Goal: Information Seeking & Learning: Check status

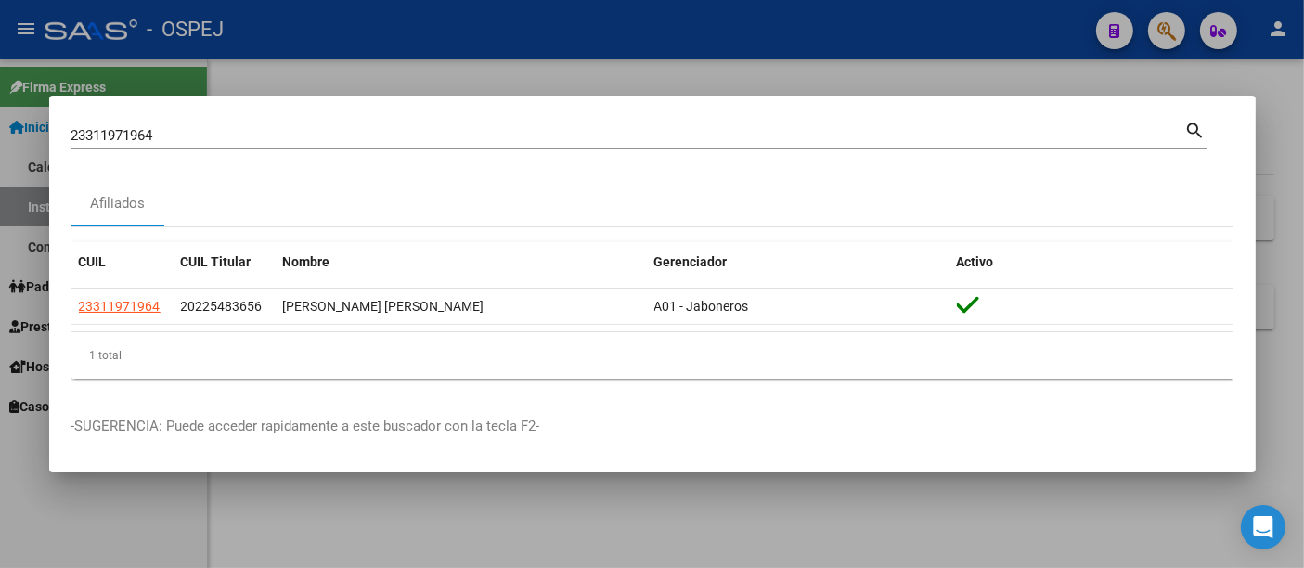
click at [303, 135] on input "23311971964" at bounding box center [628, 135] width 1114 height 17
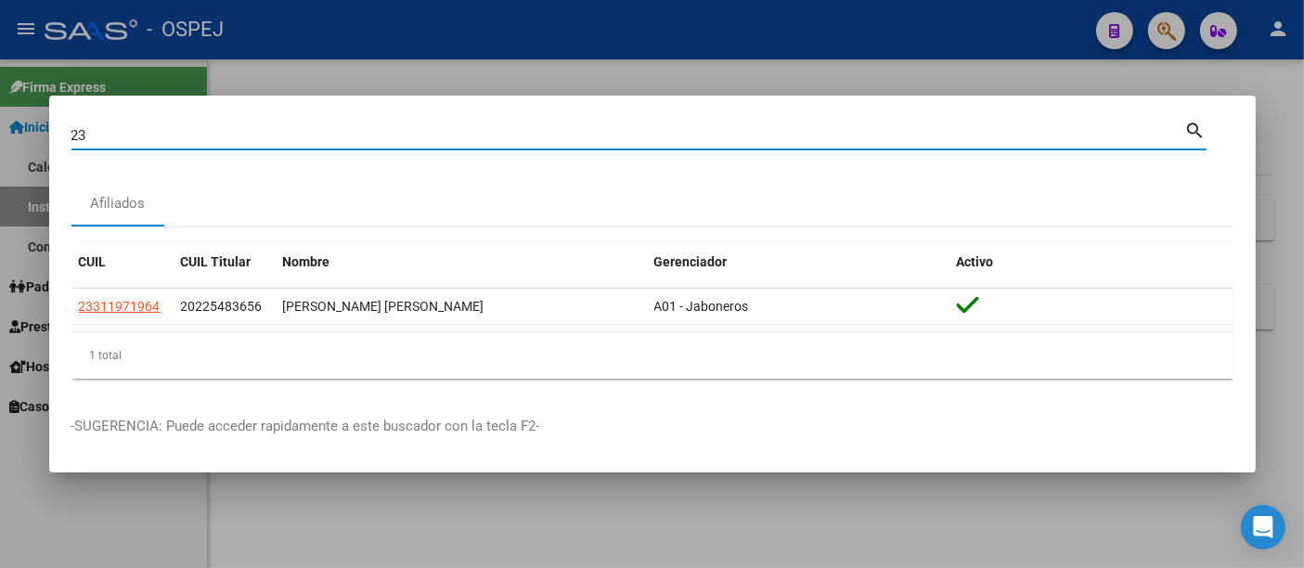
type input "2"
type input "39803977"
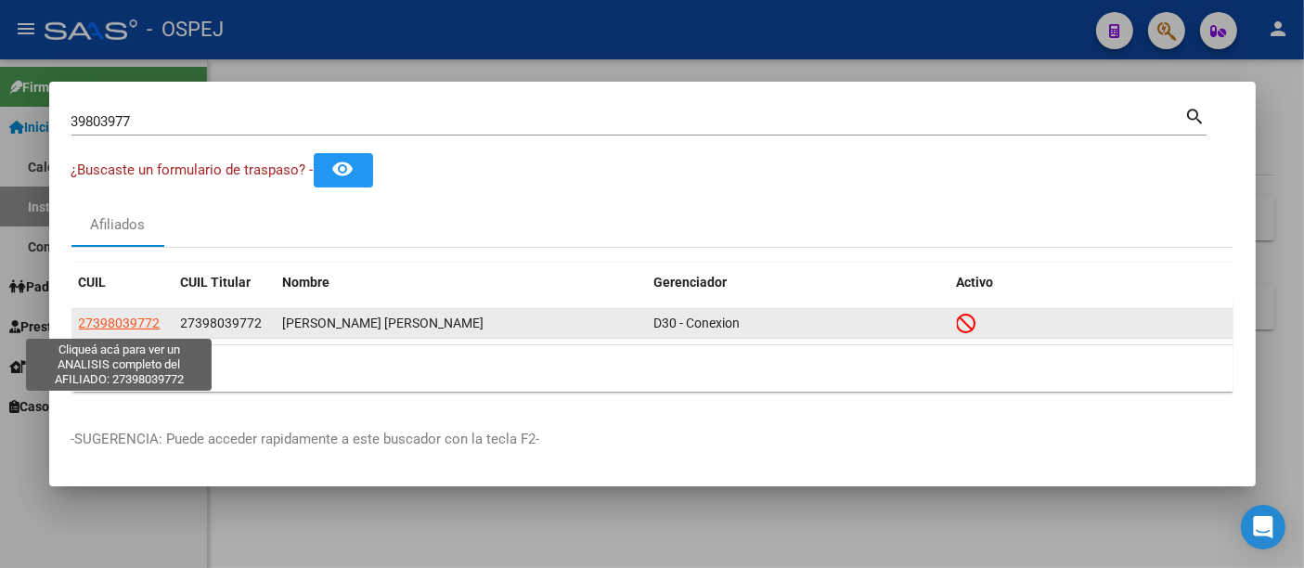
click at [122, 319] on span "27398039772" at bounding box center [120, 322] width 82 height 15
type textarea "27398039772"
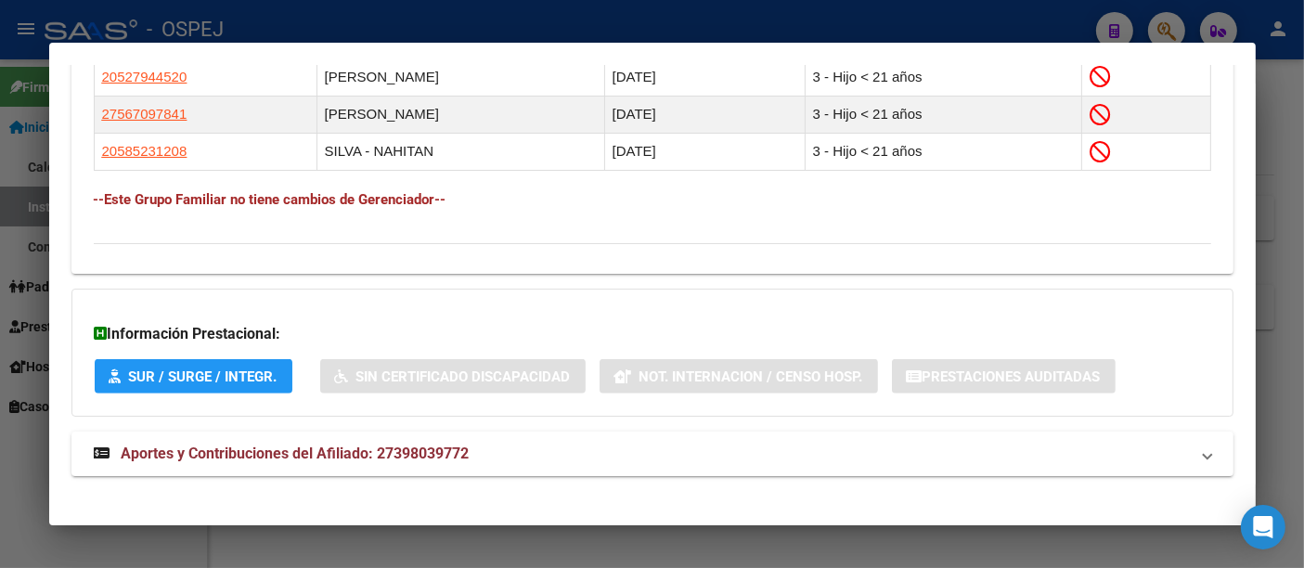
scroll to position [1197, 0]
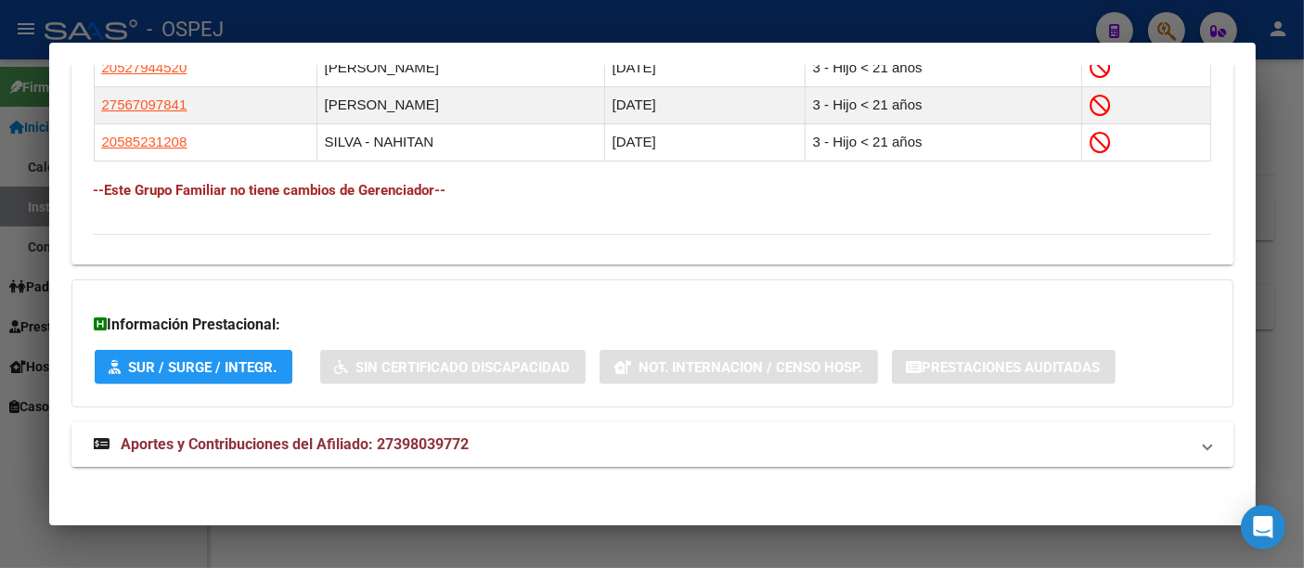
click at [437, 443] on span "Aportes y Contribuciones del Afiliado: 27398039772" at bounding box center [296, 444] width 348 height 18
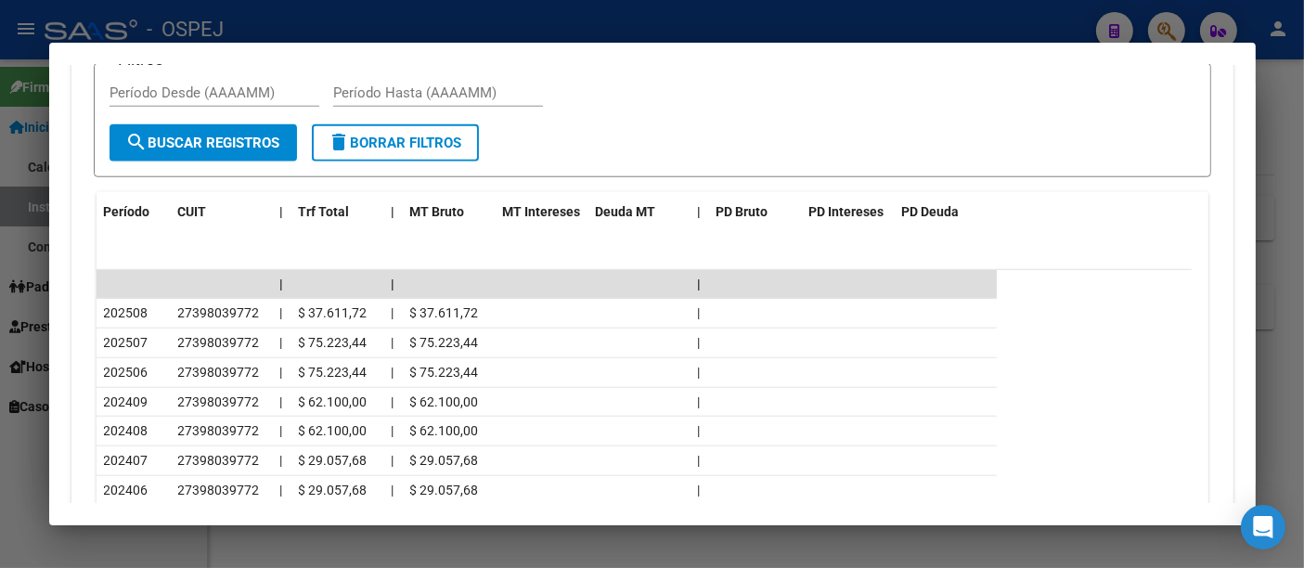
scroll to position [1909, 0]
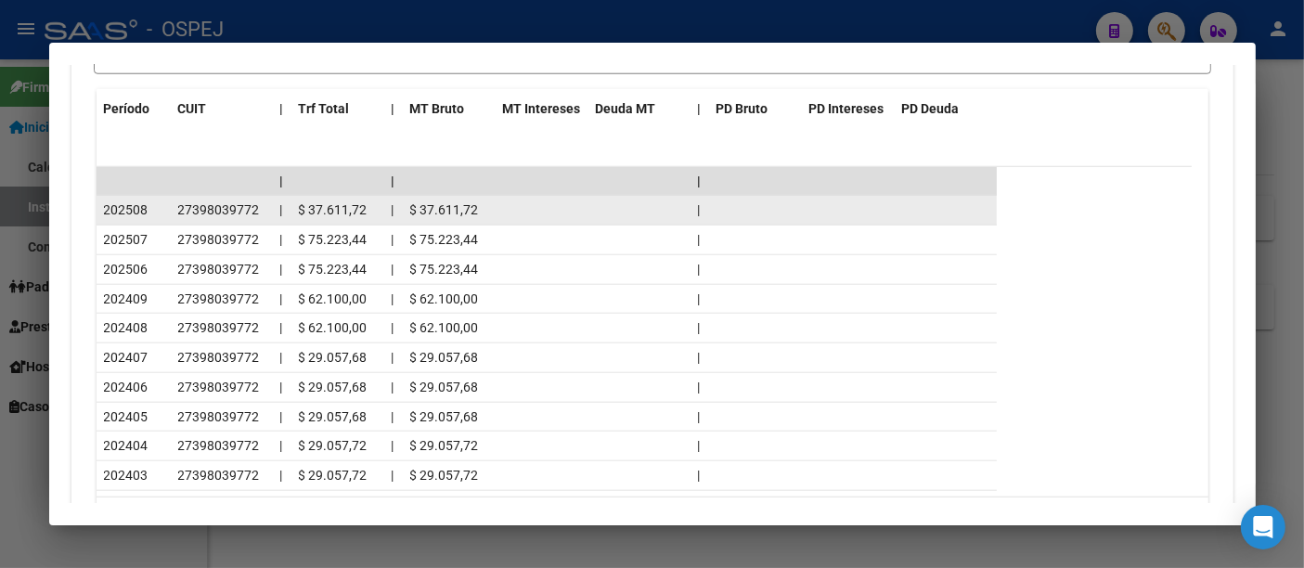
click at [201, 202] on span "27398039772" at bounding box center [219, 209] width 82 height 15
copy span "27398039772"
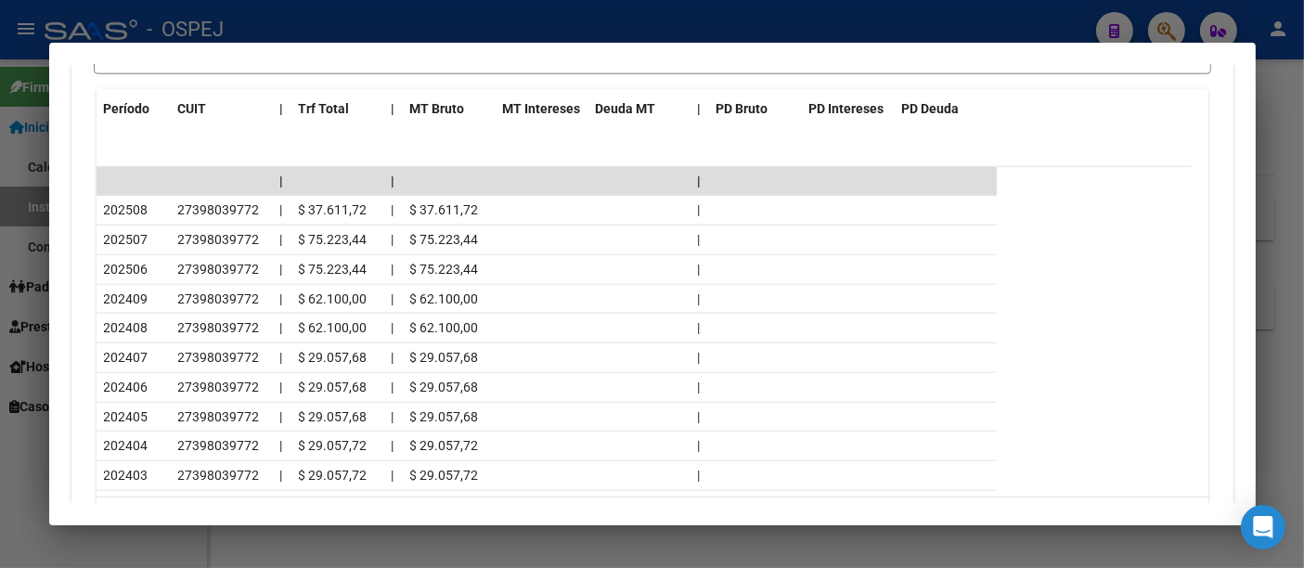
click at [473, 31] on div at bounding box center [652, 284] width 1304 height 568
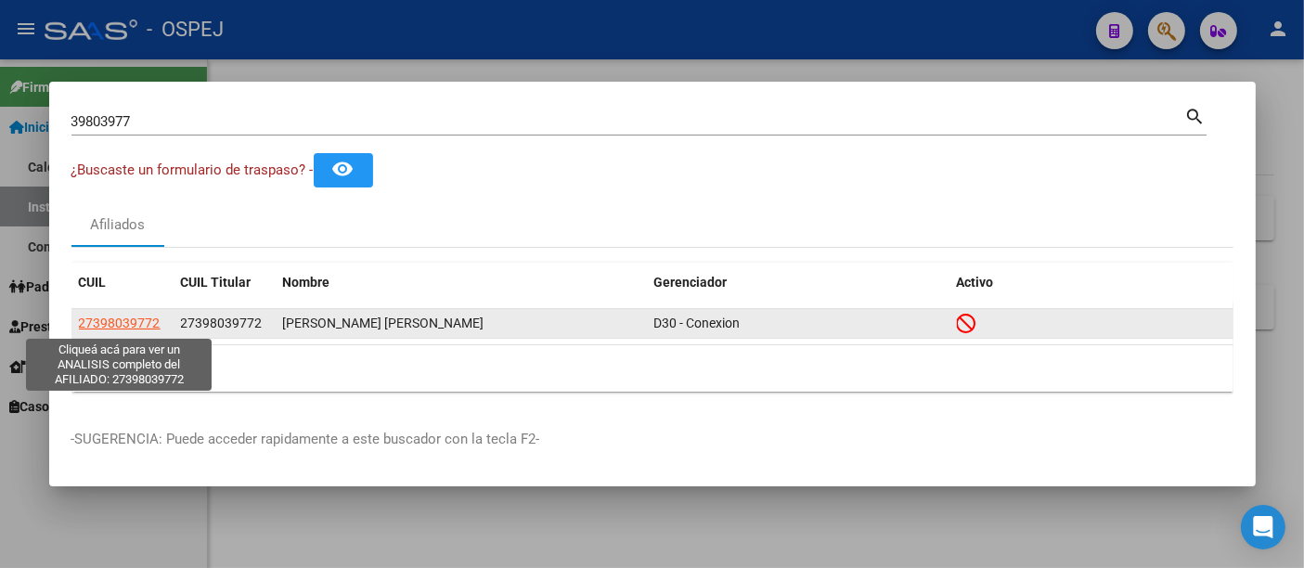
click at [119, 321] on span "27398039772" at bounding box center [120, 322] width 82 height 15
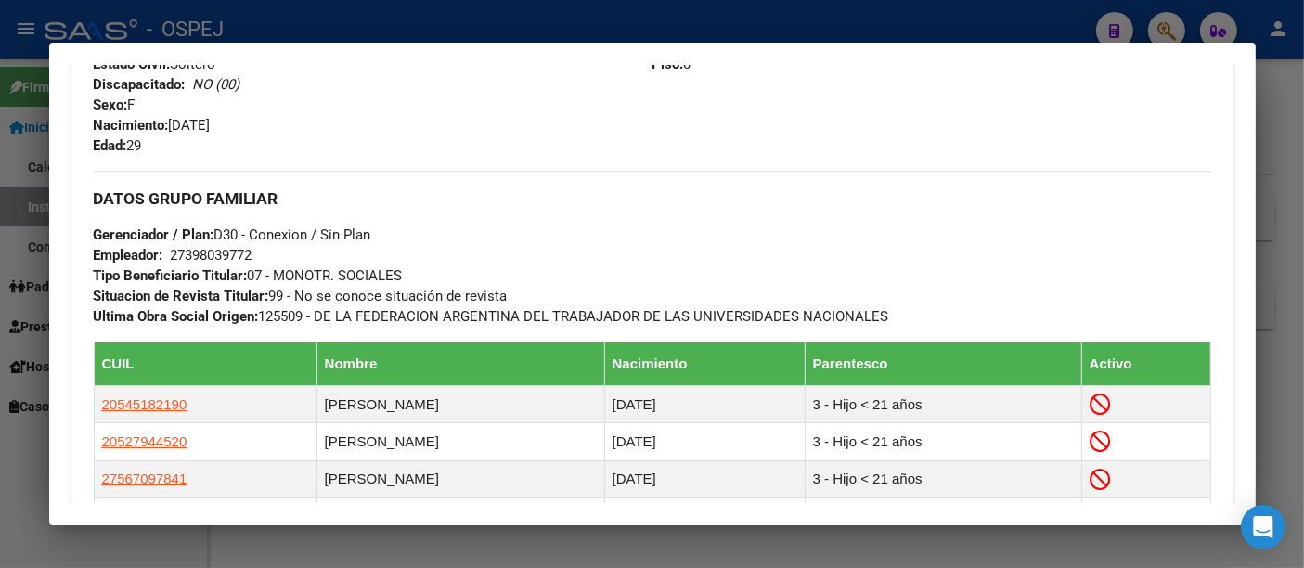
scroll to position [618, 0]
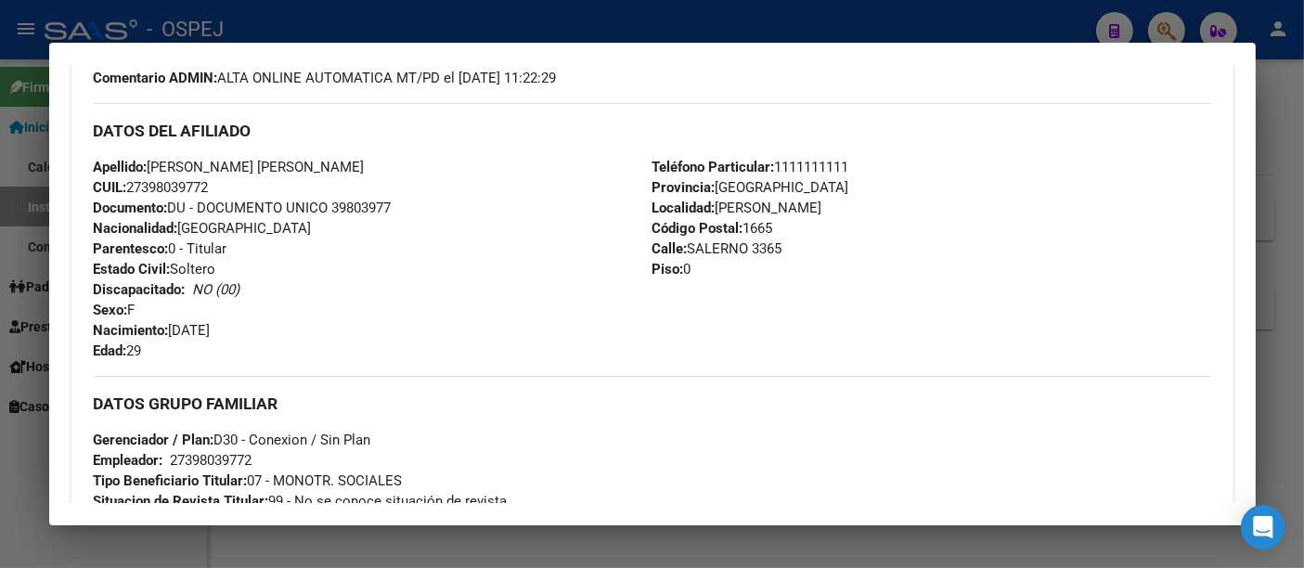
drag, startPoint x: 150, startPoint y: 168, endPoint x: 241, endPoint y: 180, distance: 91.7
click at [241, 180] on div "Apellido: [PERSON_NAME] [PERSON_NAME] CUIL: 27398039772 Documento: DU - DOCUMEN…" at bounding box center [373, 259] width 559 height 204
copy div "[PERSON_NAME] [PERSON_NAME] CUIL: 27398039772"
click at [736, 28] on div at bounding box center [652, 284] width 1304 height 568
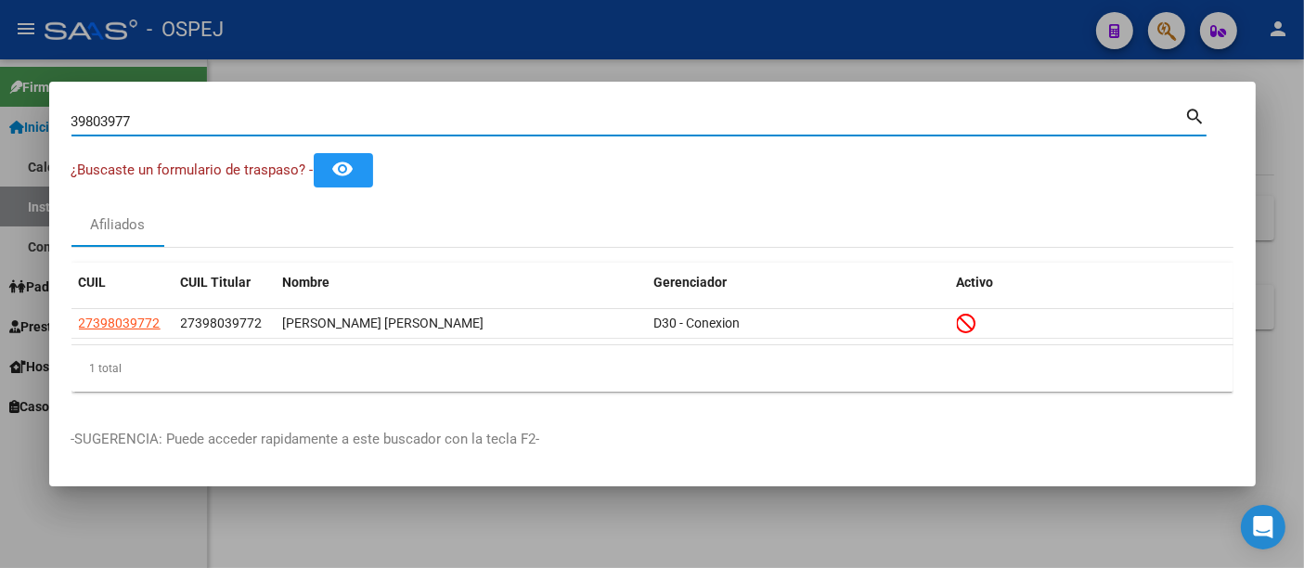
click at [432, 118] on input "39803977" at bounding box center [628, 121] width 1114 height 17
type input "3"
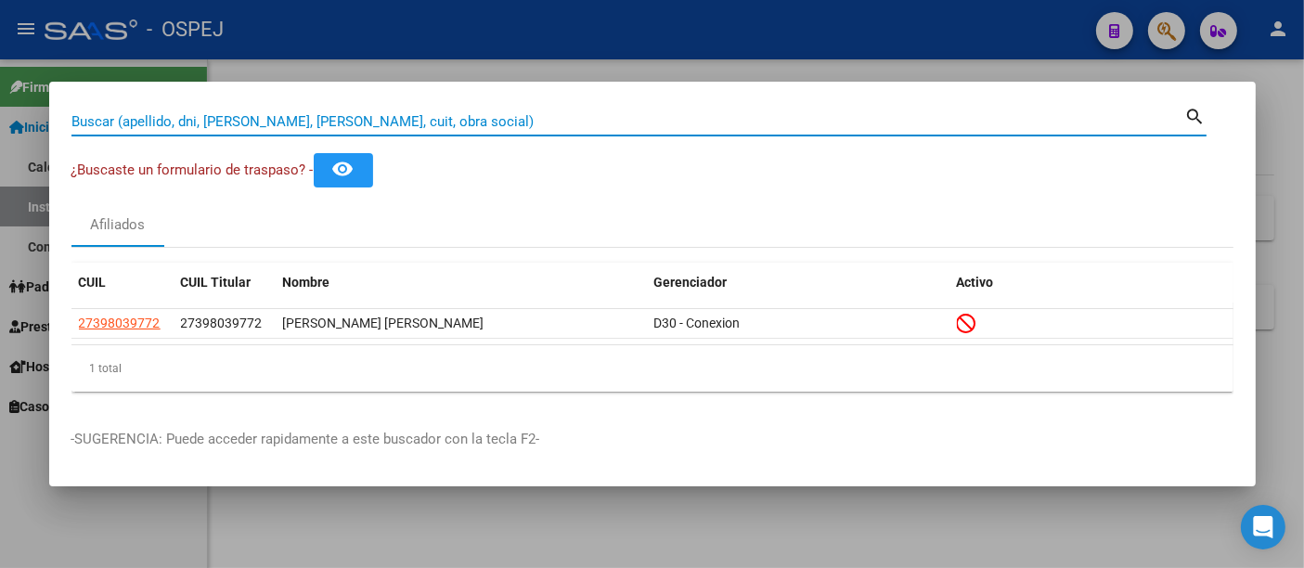
paste input "20-29791285-3"
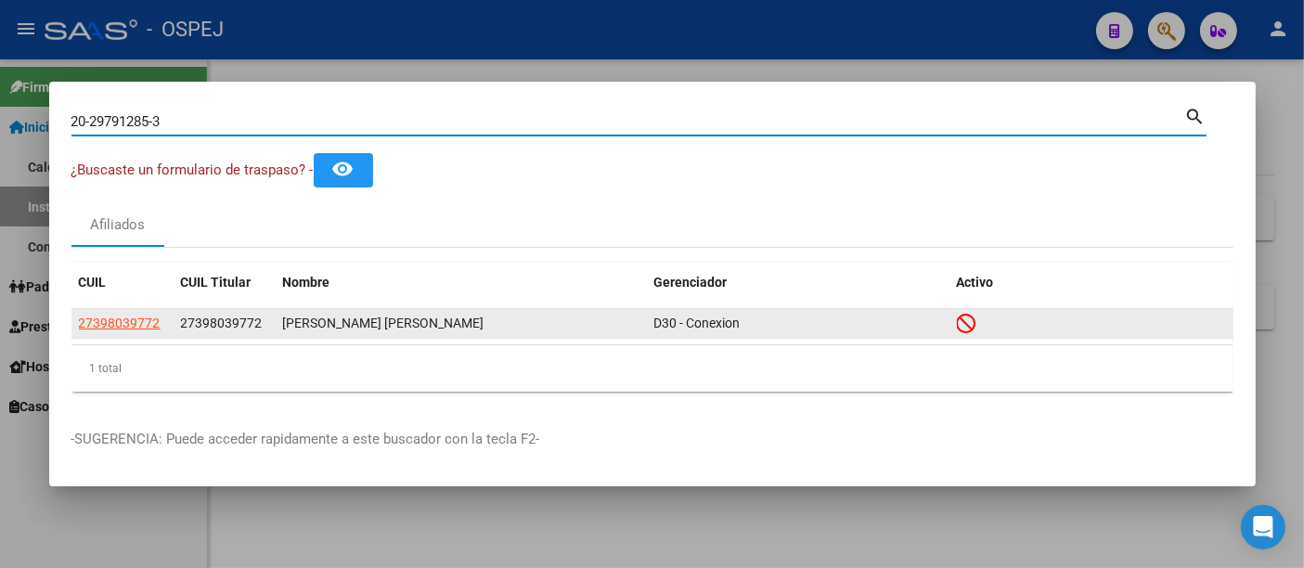
type input "20297912853"
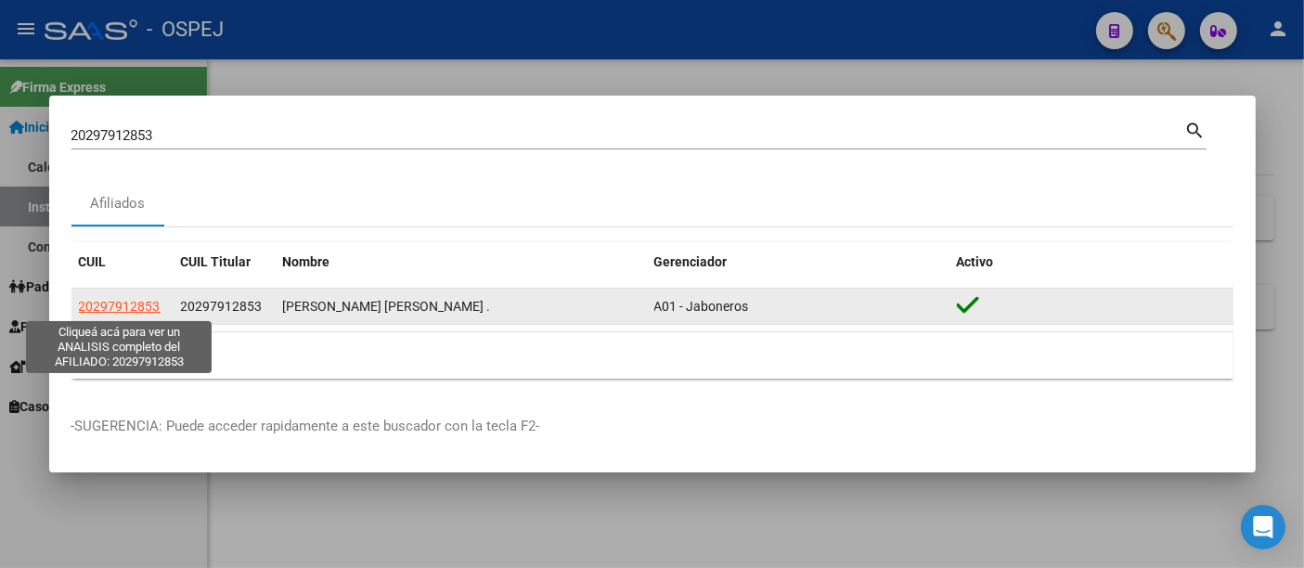
click at [132, 304] on span "20297912853" at bounding box center [120, 306] width 82 height 15
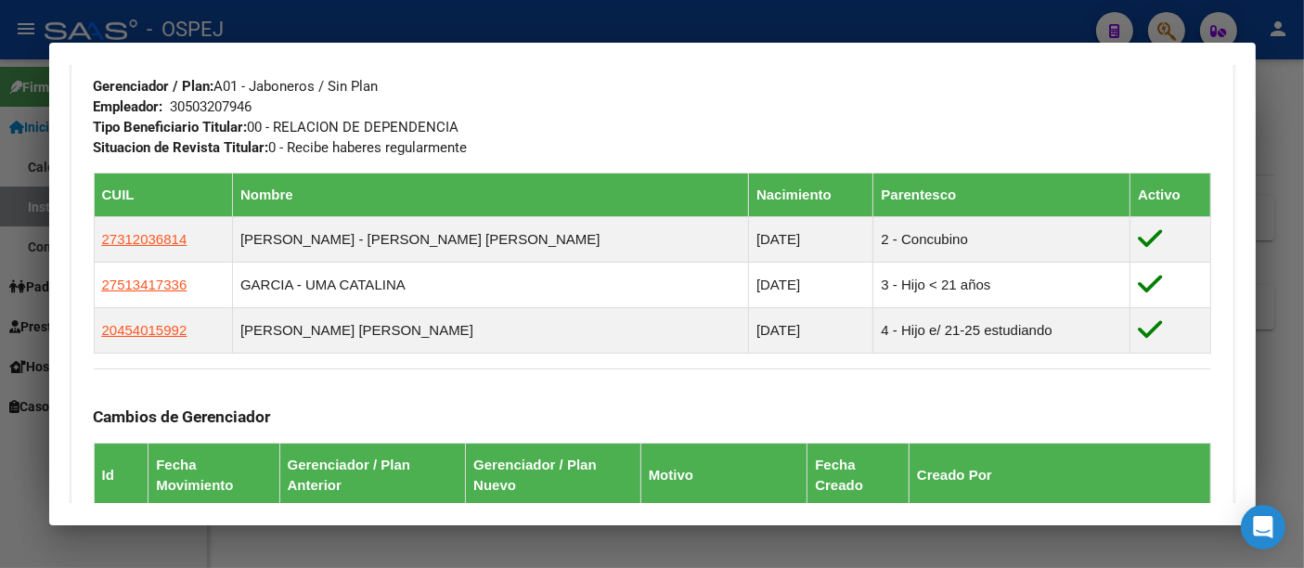
scroll to position [928, 0]
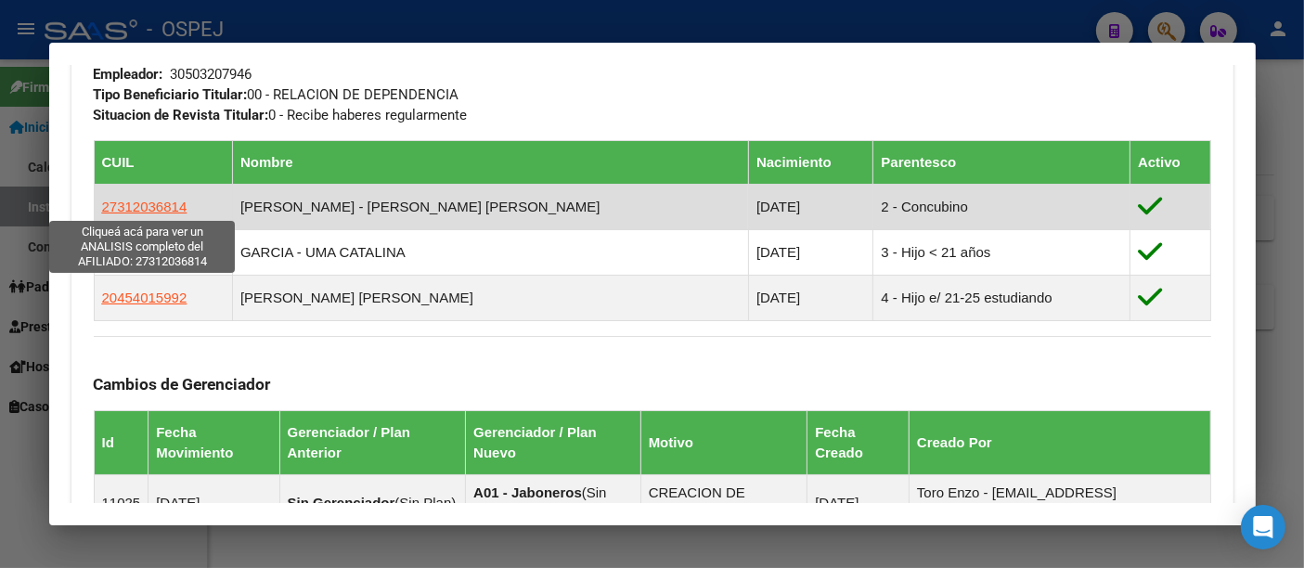
click at [156, 205] on span "27312036814" at bounding box center [144, 207] width 85 height 16
type textarea "27312036814"
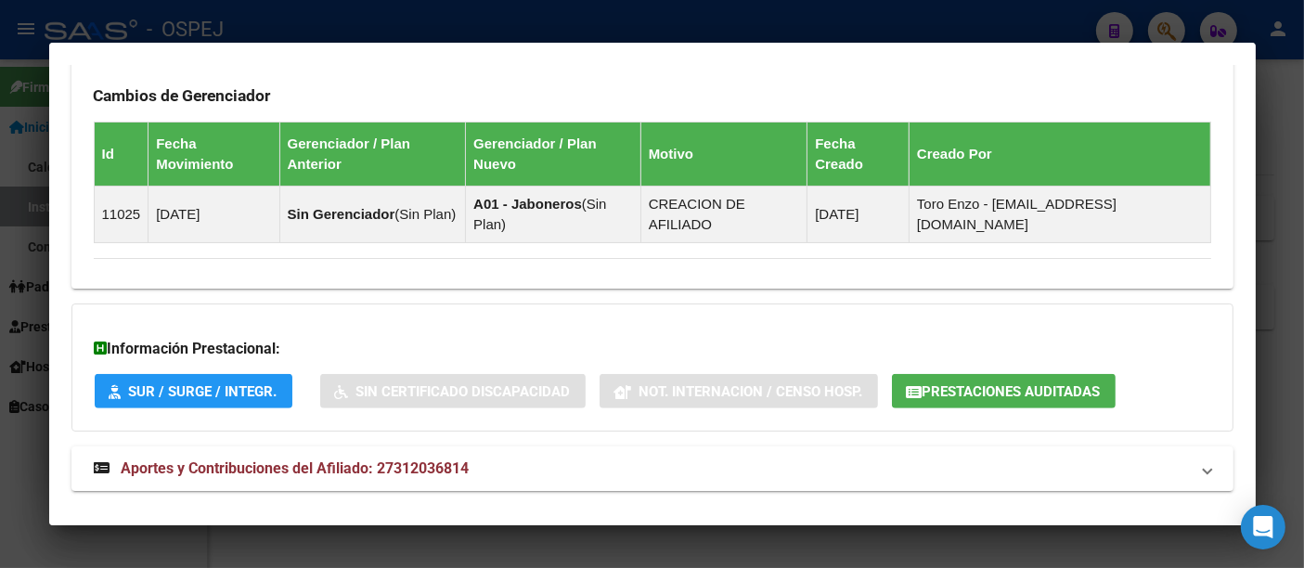
scroll to position [1264, 0]
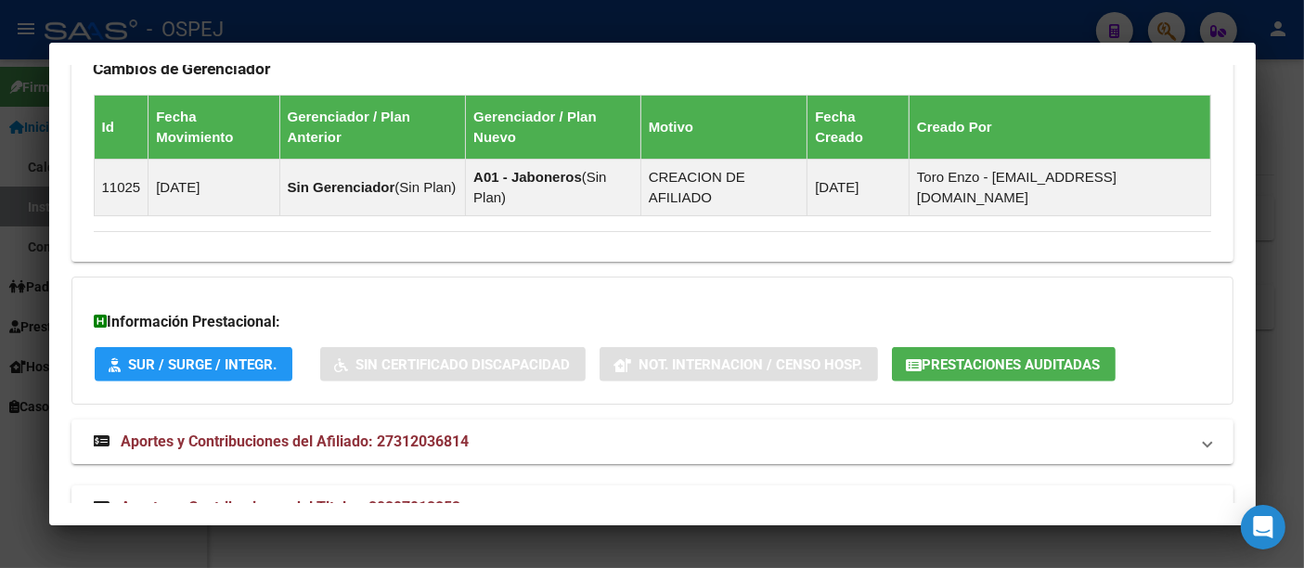
click at [975, 356] on span "Prestaciones Auditadas" at bounding box center [1011, 364] width 178 height 17
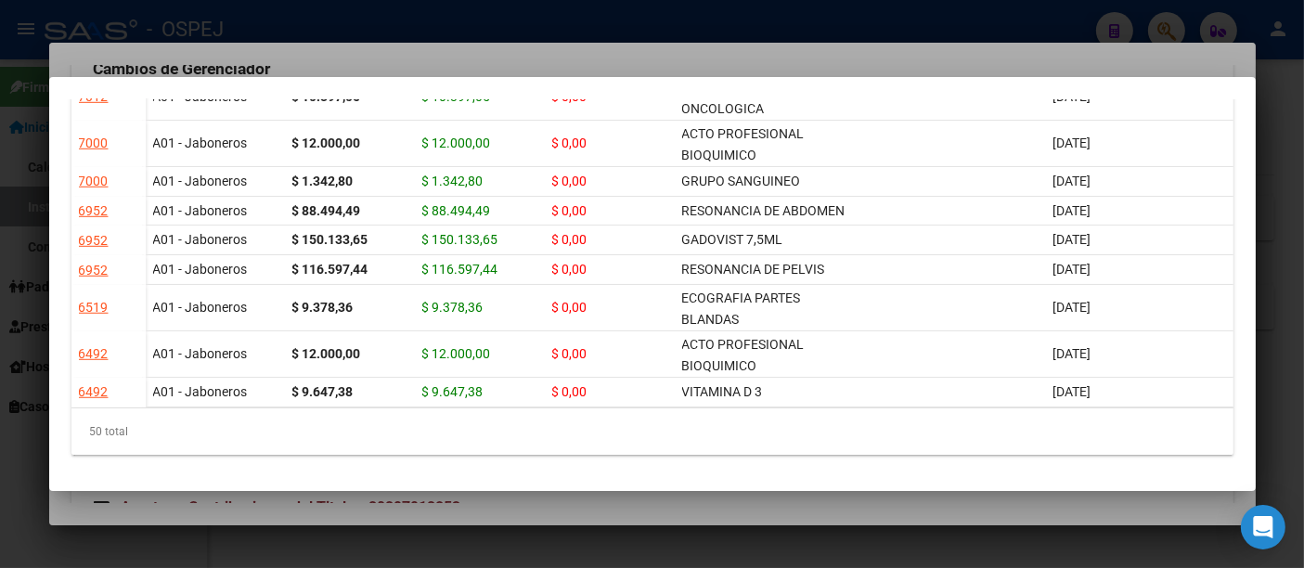
scroll to position [1474, 0]
click at [440, 26] on div at bounding box center [652, 284] width 1304 height 568
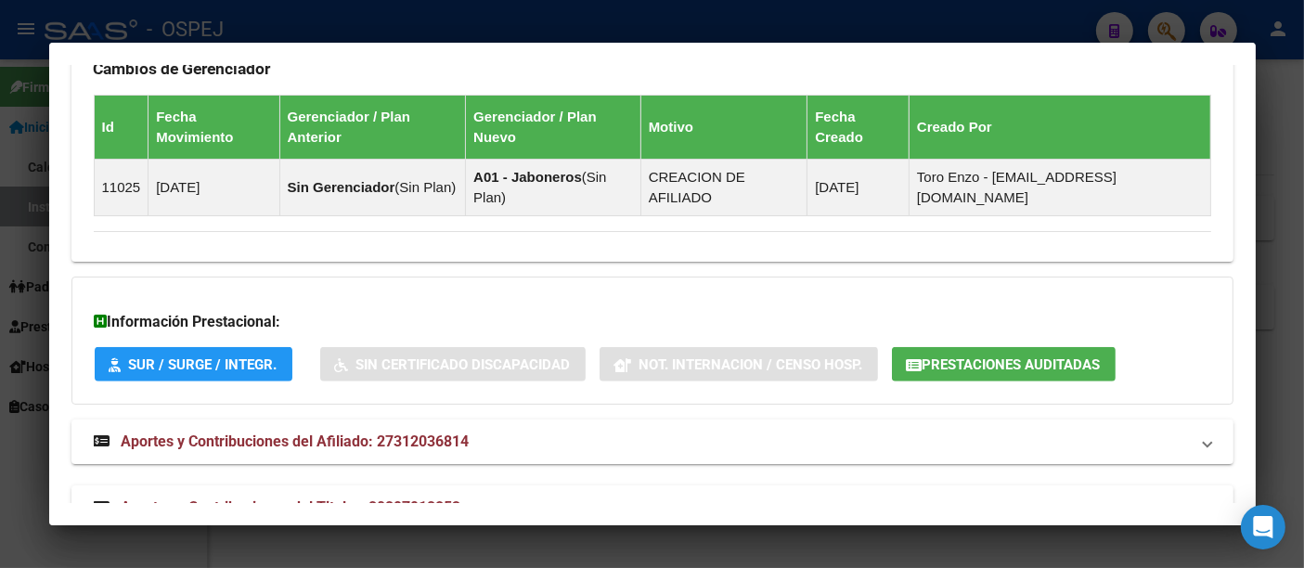
click at [418, 13] on div at bounding box center [652, 284] width 1304 height 568
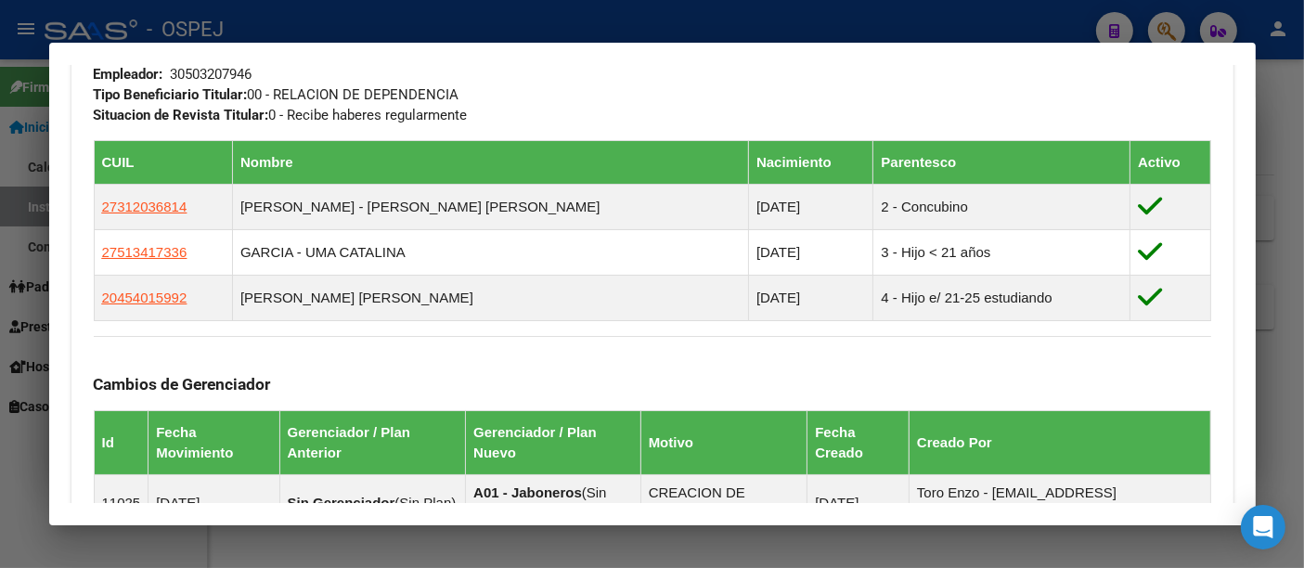
click at [379, 12] on div at bounding box center [652, 284] width 1304 height 568
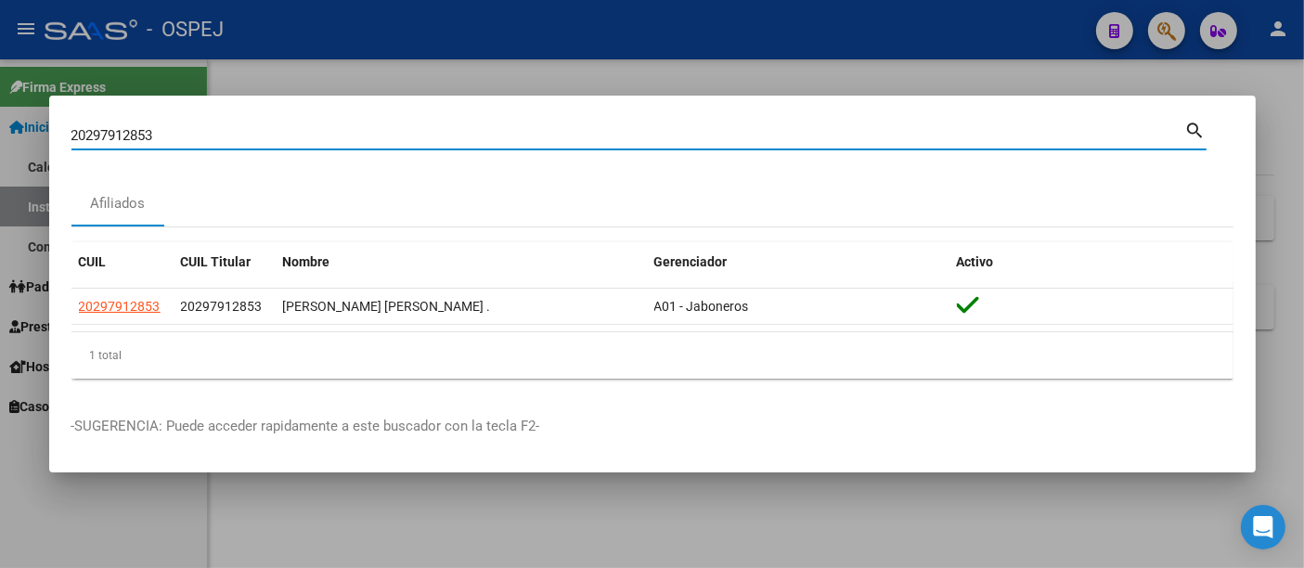
click at [295, 144] on input "20297912853" at bounding box center [628, 135] width 1114 height 17
type input "2"
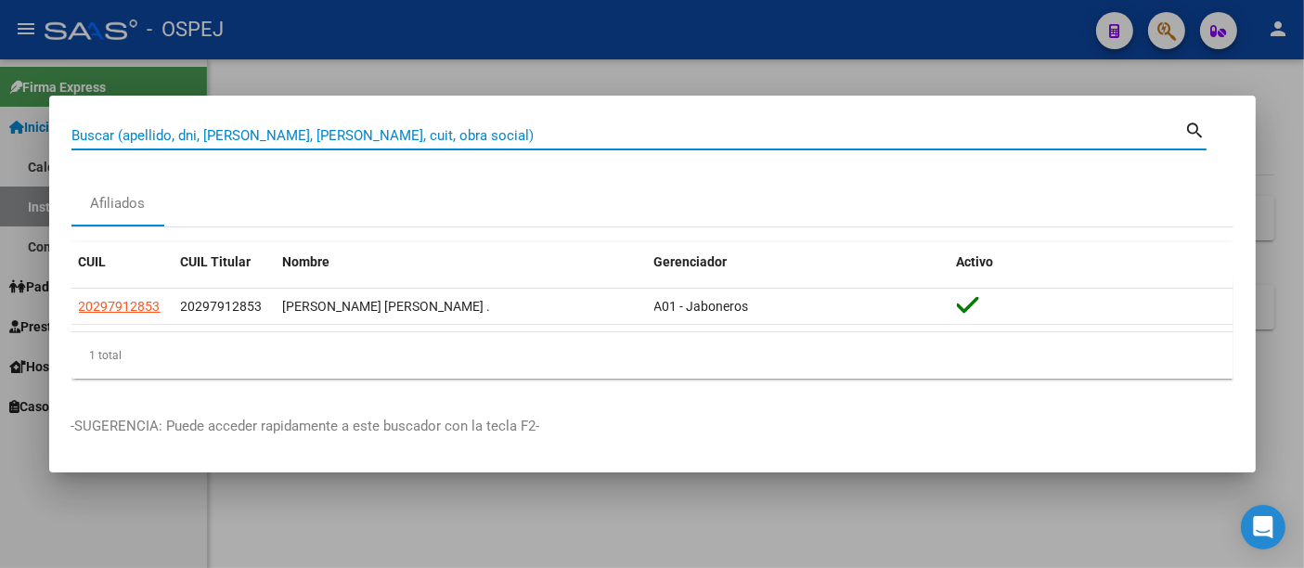
paste input "27_33341646_3"
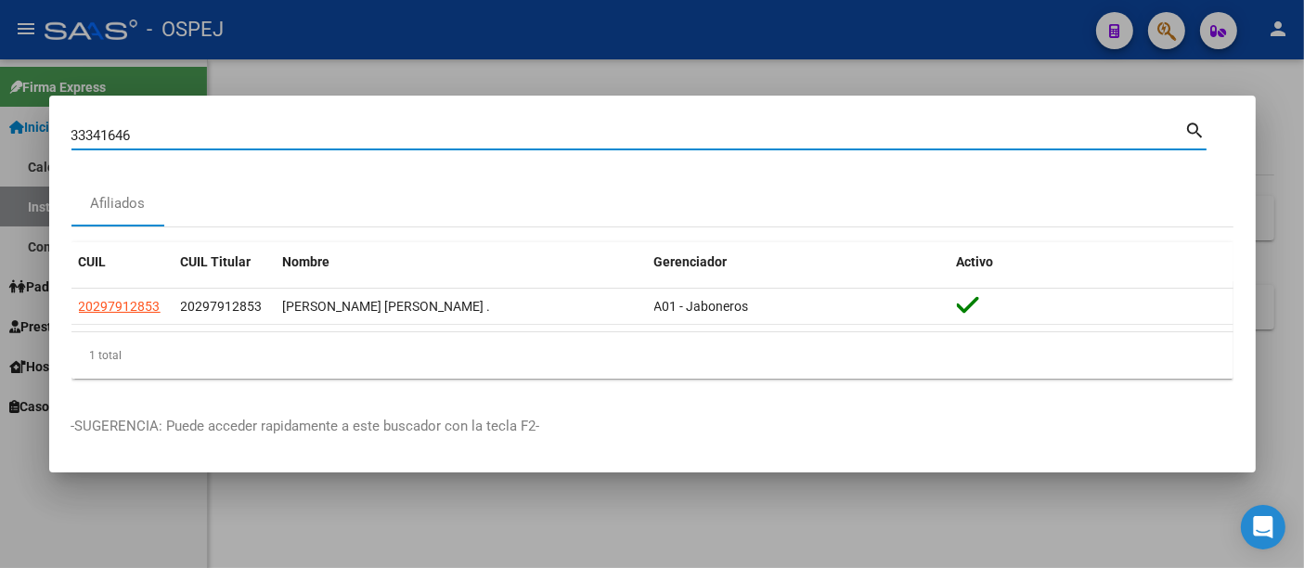
type input "33341646"
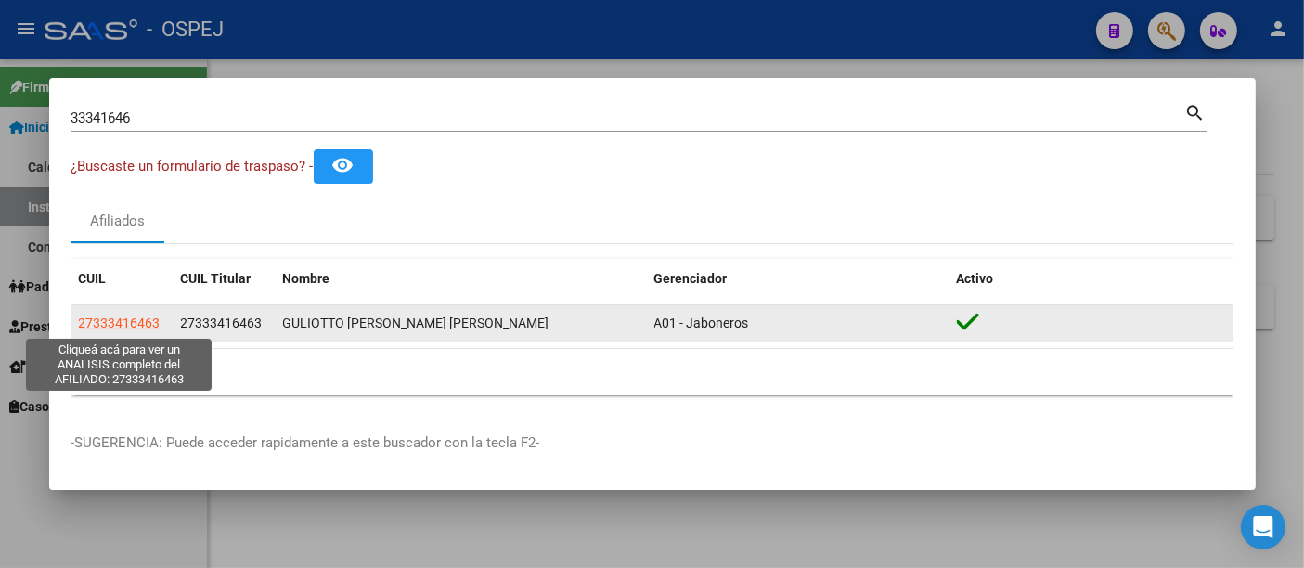
click at [136, 316] on span "27333416463" at bounding box center [120, 322] width 82 height 15
type textarea "27333416463"
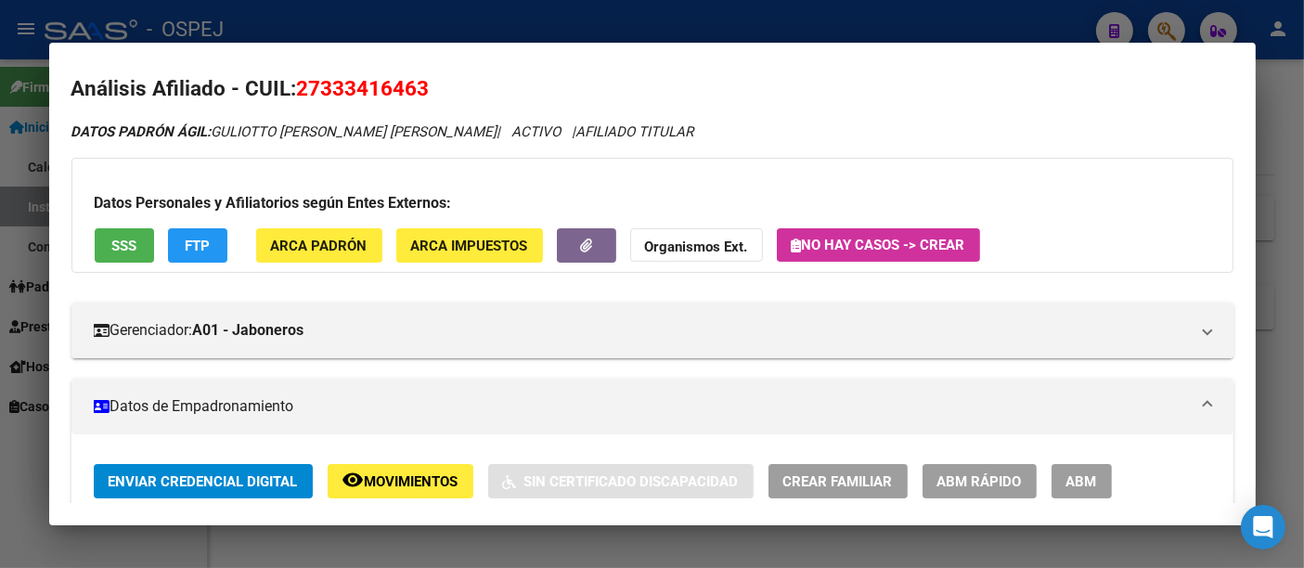
scroll to position [0, 0]
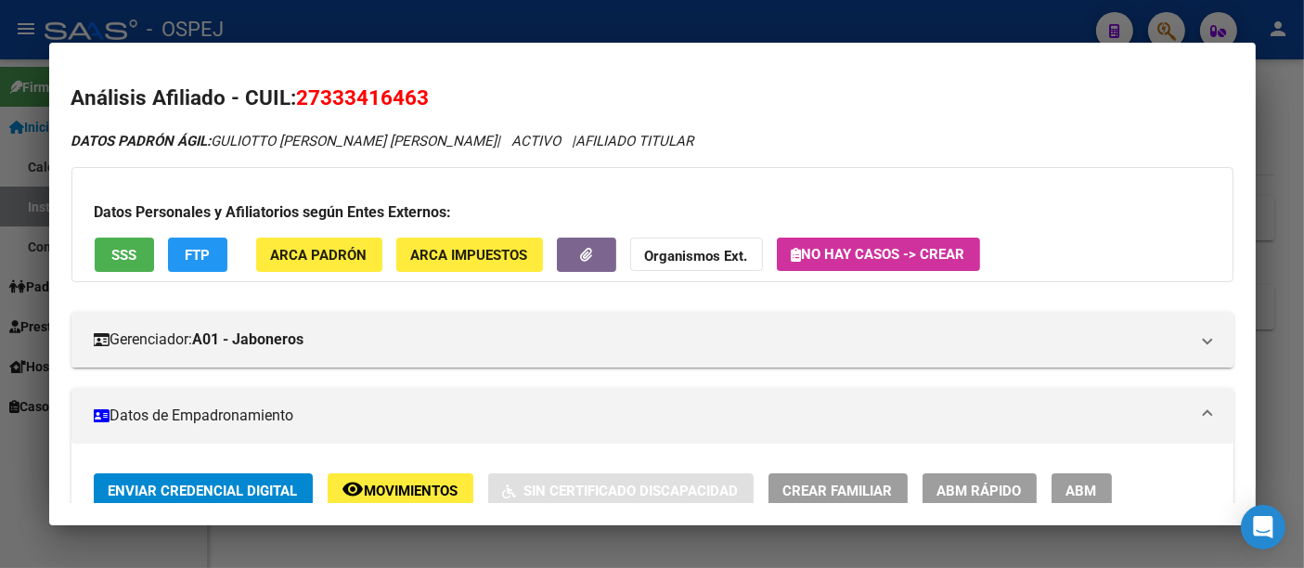
click at [449, 24] on div at bounding box center [652, 284] width 1304 height 568
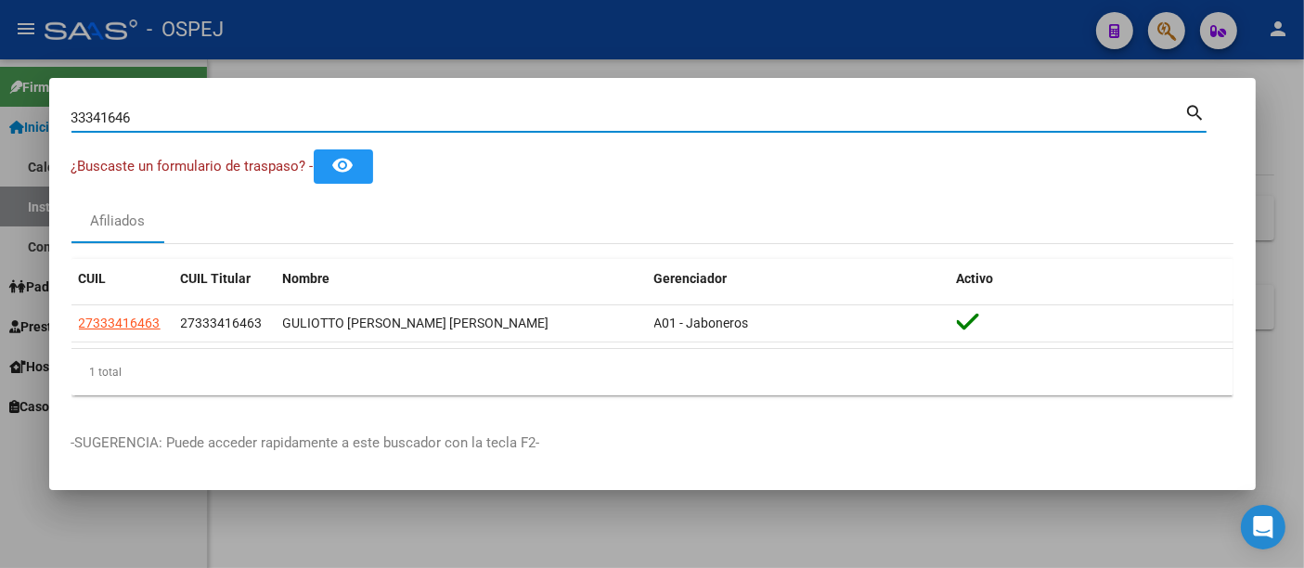
click at [382, 119] on input "33341646" at bounding box center [628, 117] width 1114 height 17
type input "3"
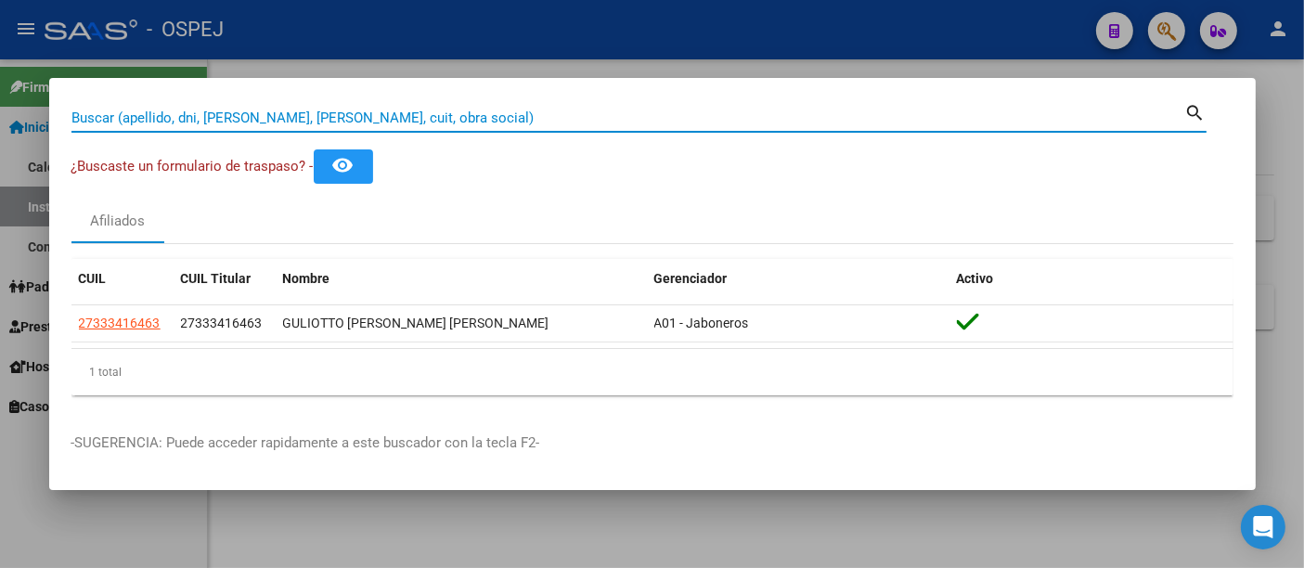
paste input "27949719915"
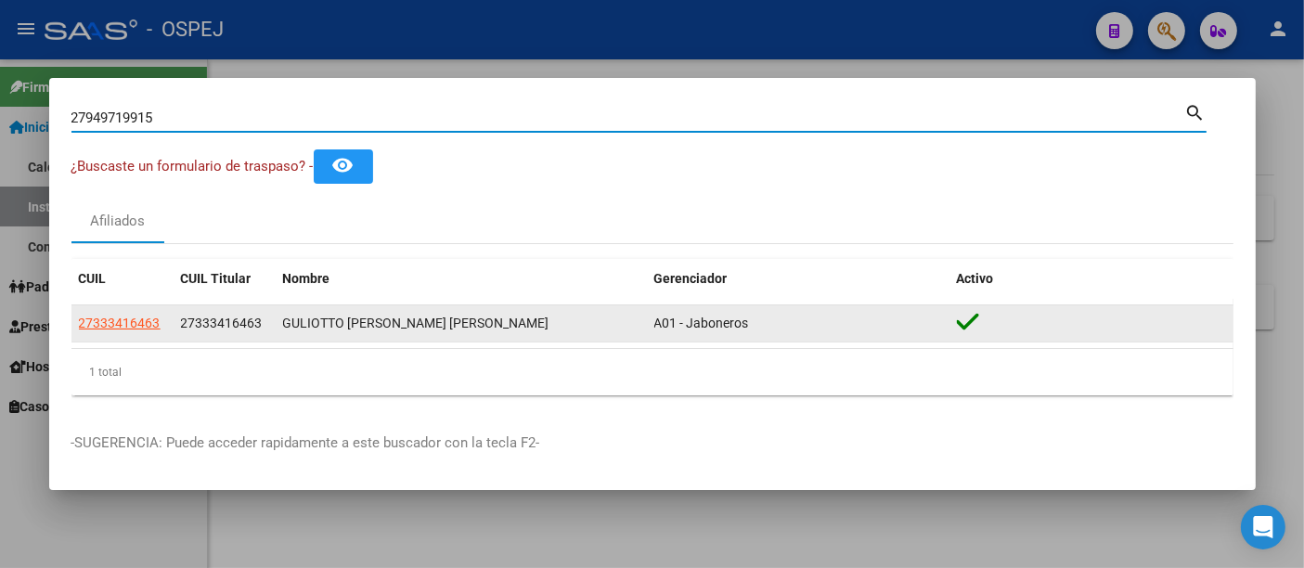
type input "27949719915"
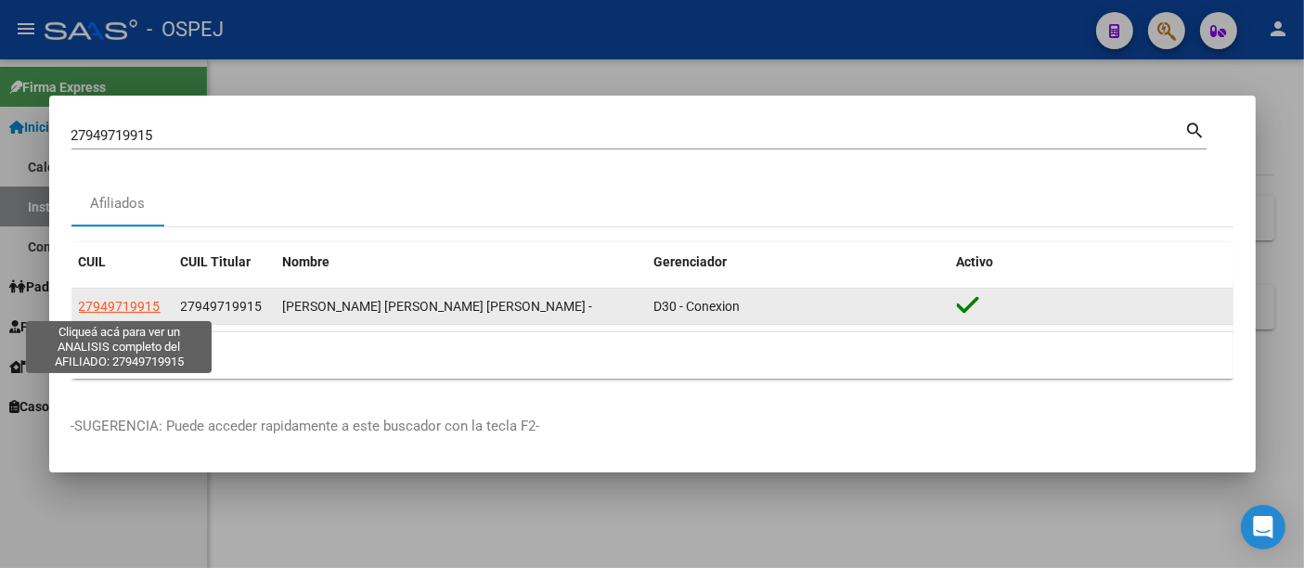
click at [140, 304] on span "27949719915" at bounding box center [120, 306] width 82 height 15
type textarea "27949719915"
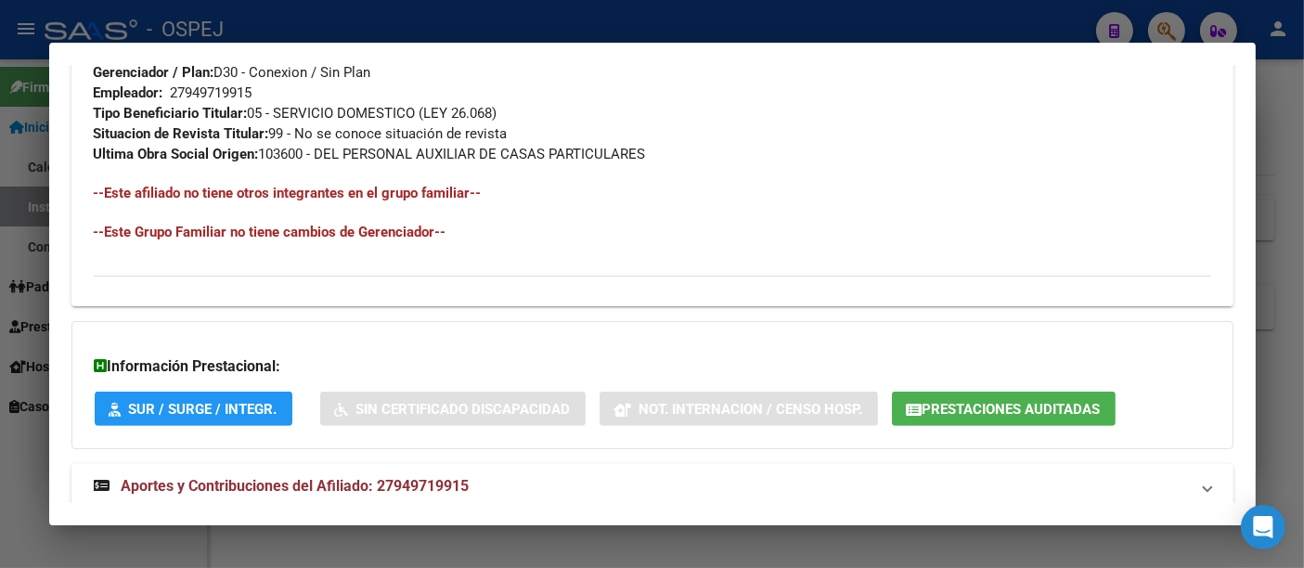
scroll to position [988, 0]
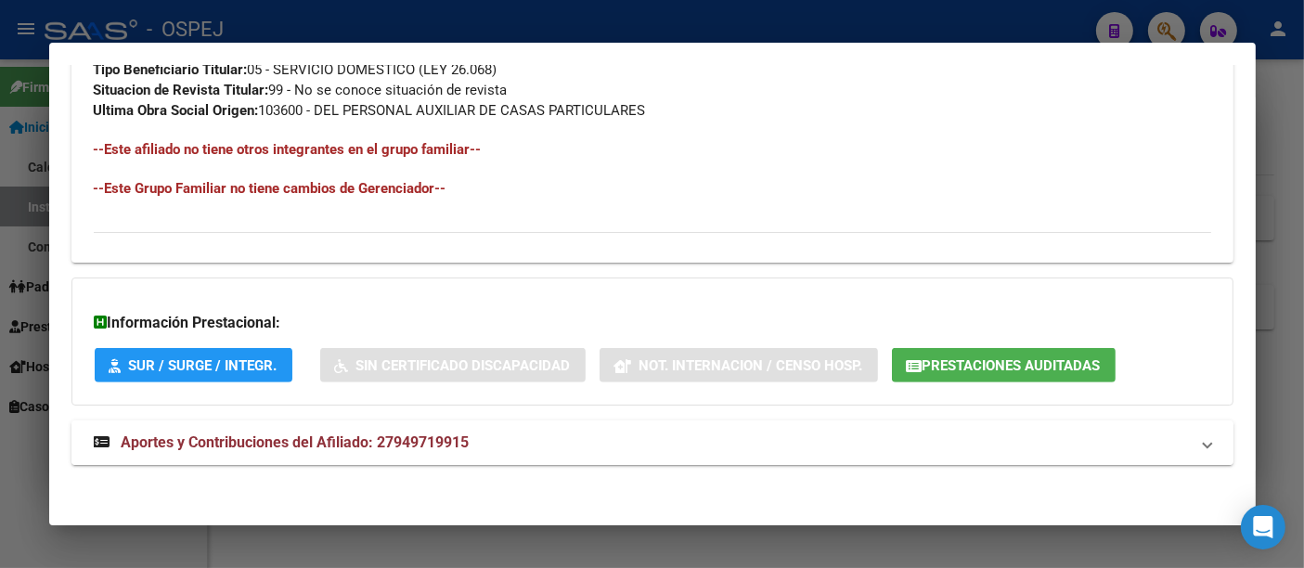
click at [410, 441] on span "Aportes y Contribuciones del Afiliado: 27949719915" at bounding box center [296, 442] width 348 height 18
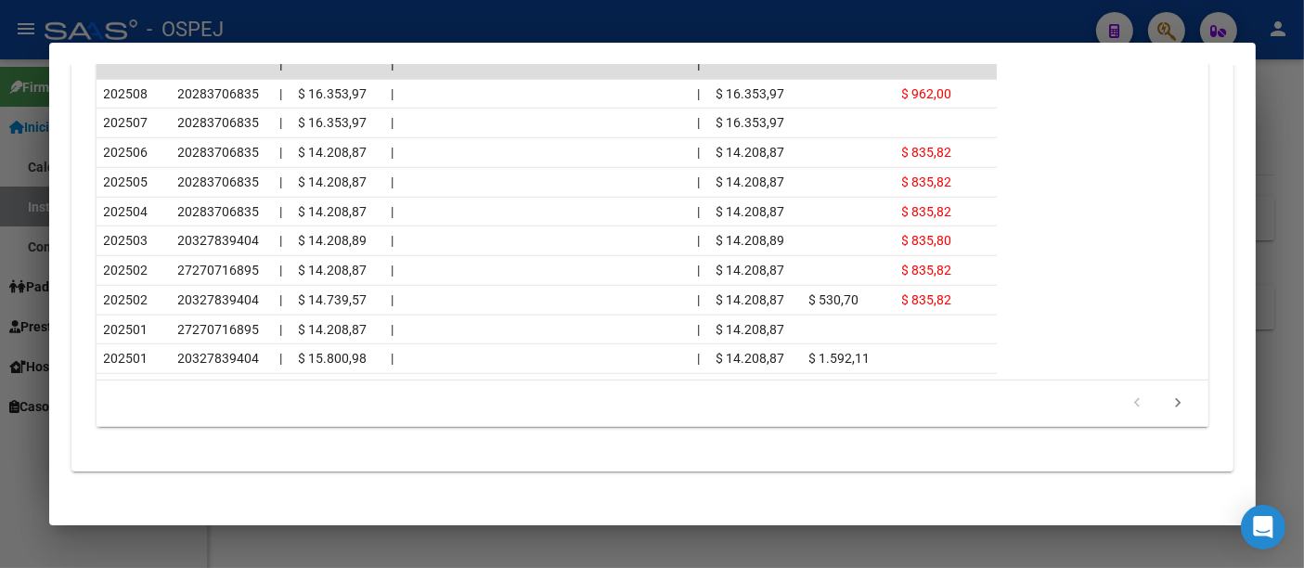
scroll to position [1818, 0]
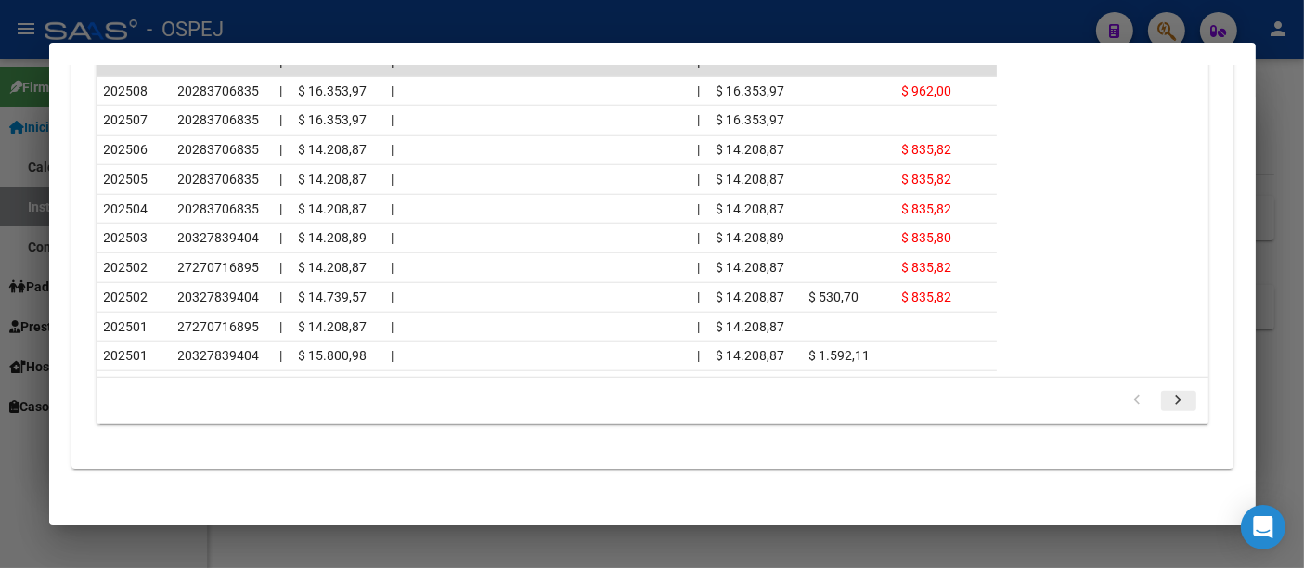
click at [1169, 392] on icon "go to next page" at bounding box center [1178, 403] width 24 height 22
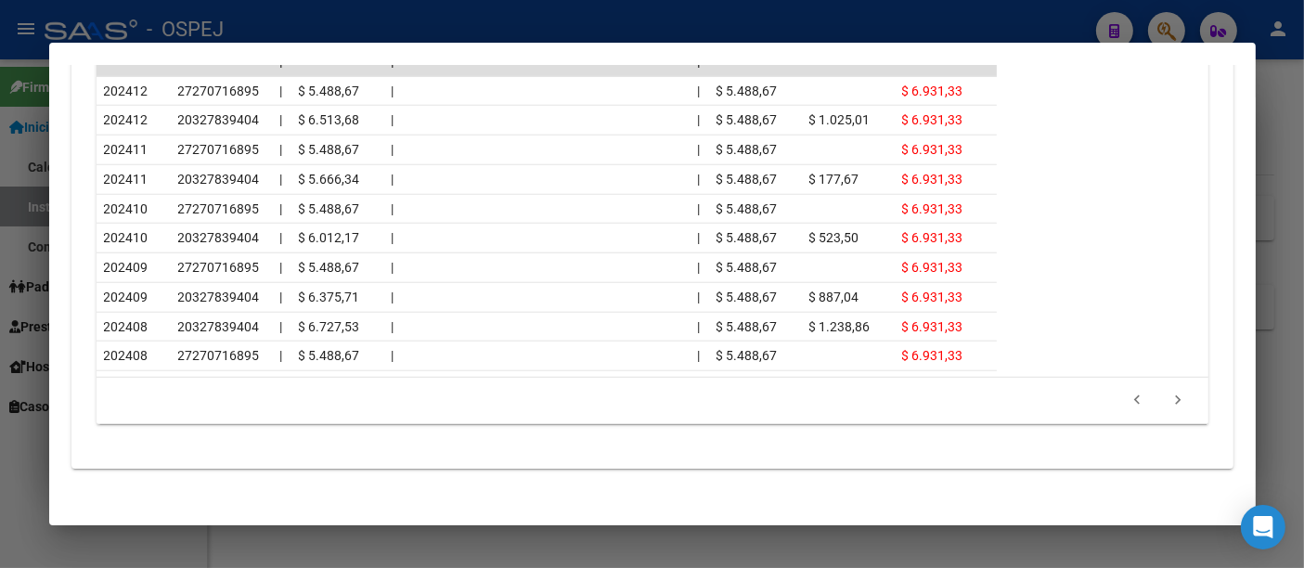
click at [472, 23] on div at bounding box center [652, 284] width 1304 height 568
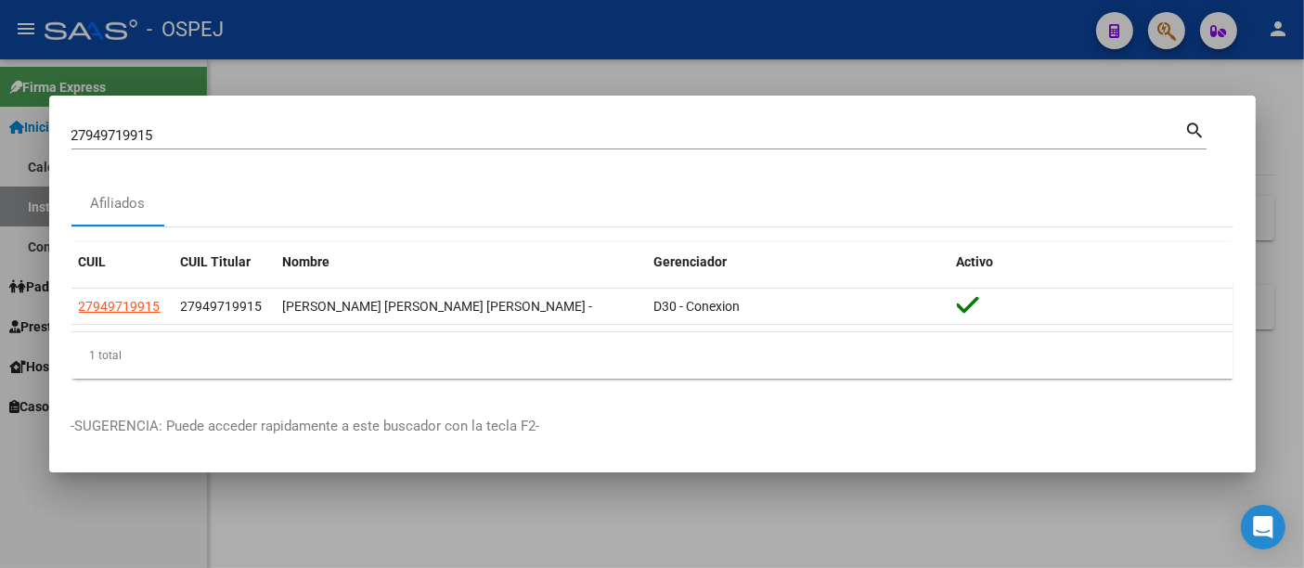
click at [230, 123] on div "27949719915 Buscar (apellido, dni, cuil, [PERSON_NAME], cuit, obra social)" at bounding box center [628, 136] width 1114 height 28
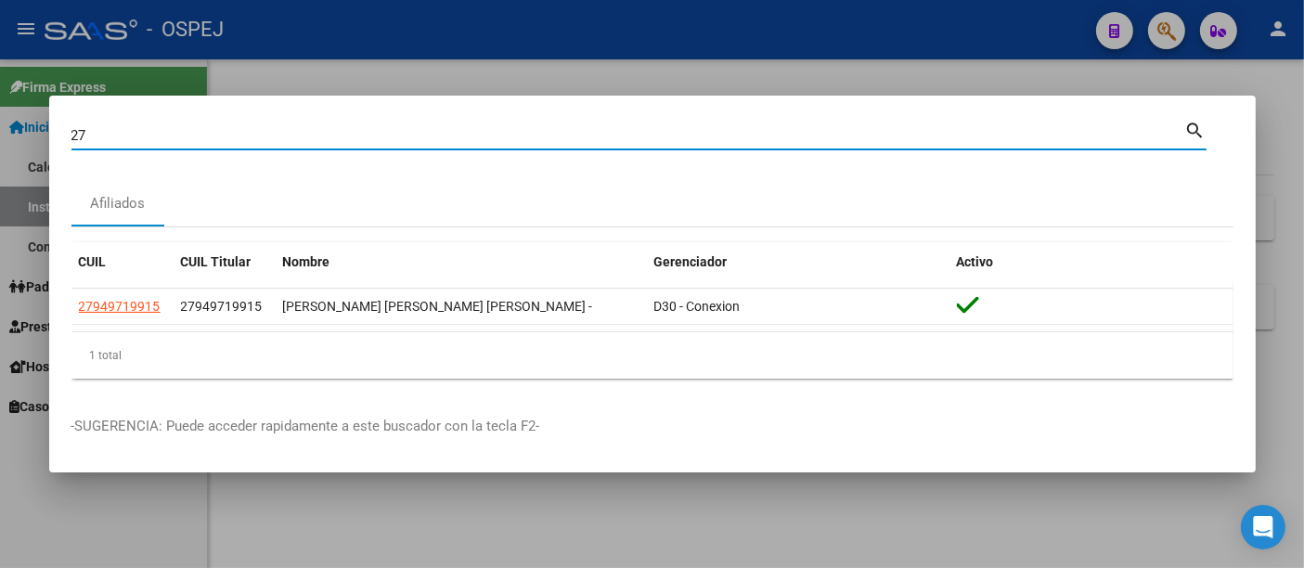
type input "2"
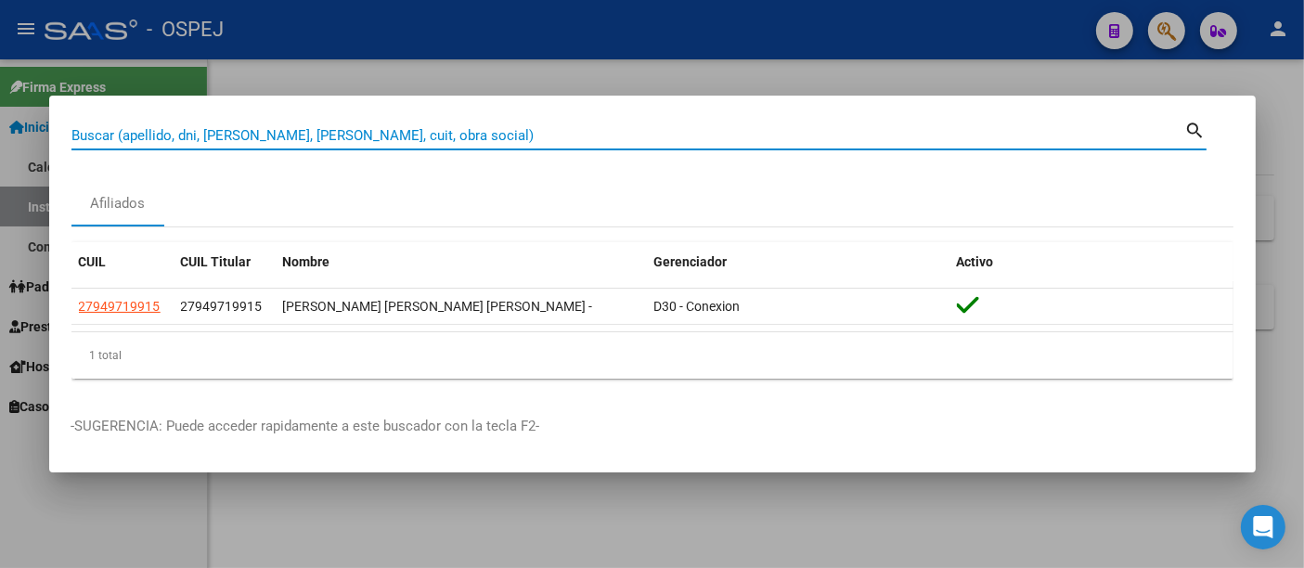
paste input "27_33341646_3"
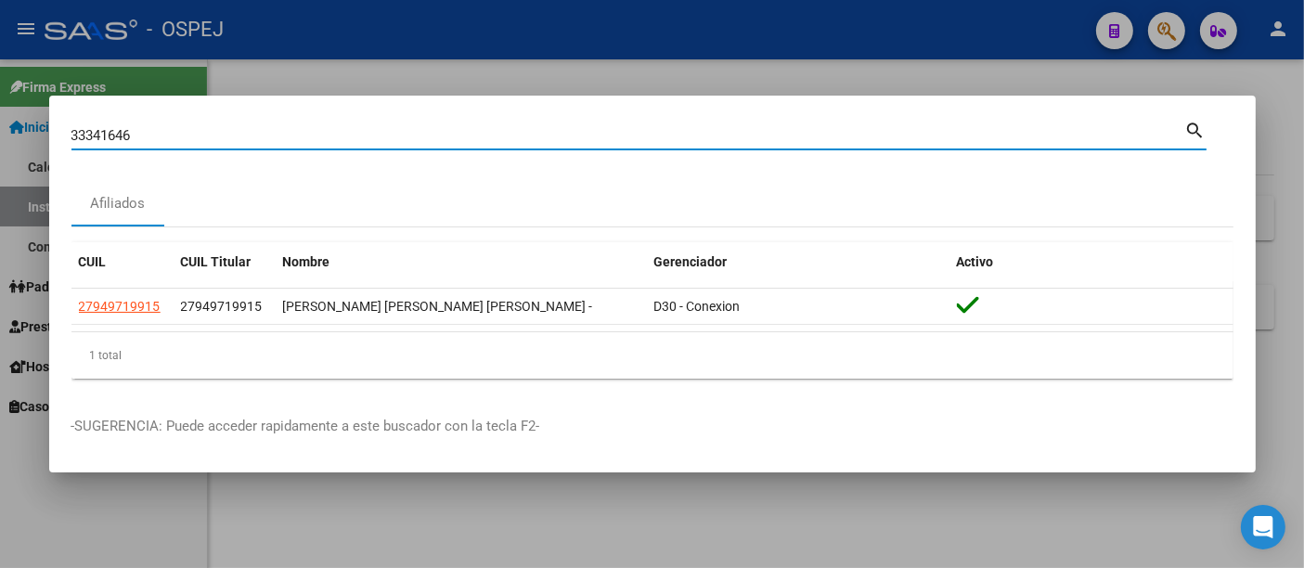
type input "33341646"
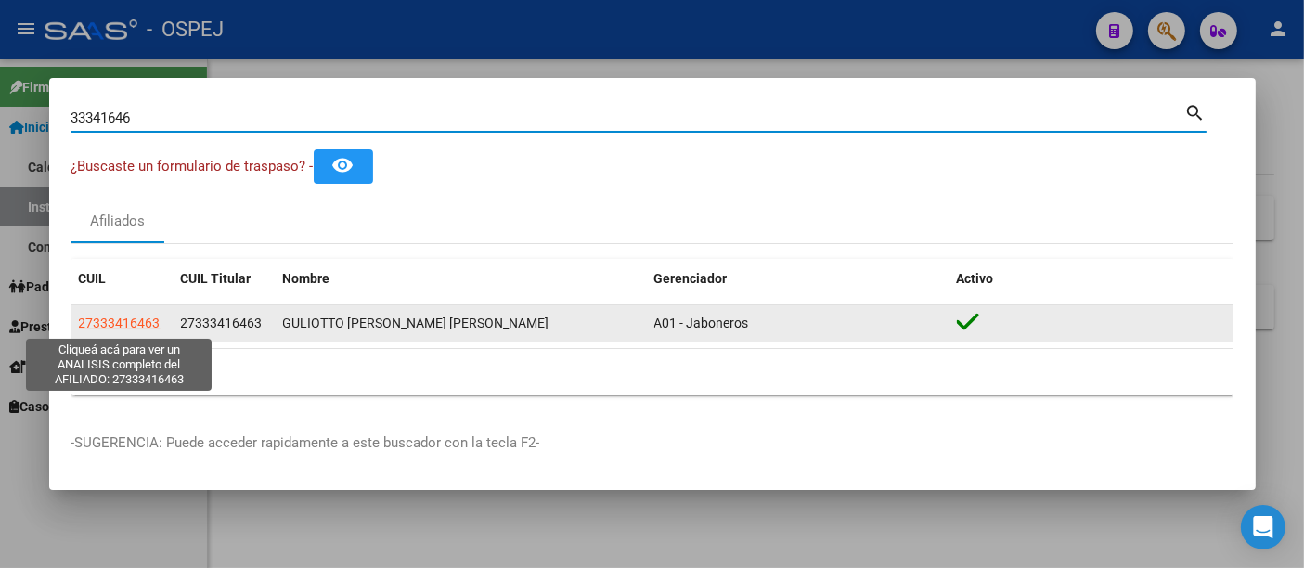
click at [140, 319] on span "27333416463" at bounding box center [120, 322] width 82 height 15
type textarea "27333416463"
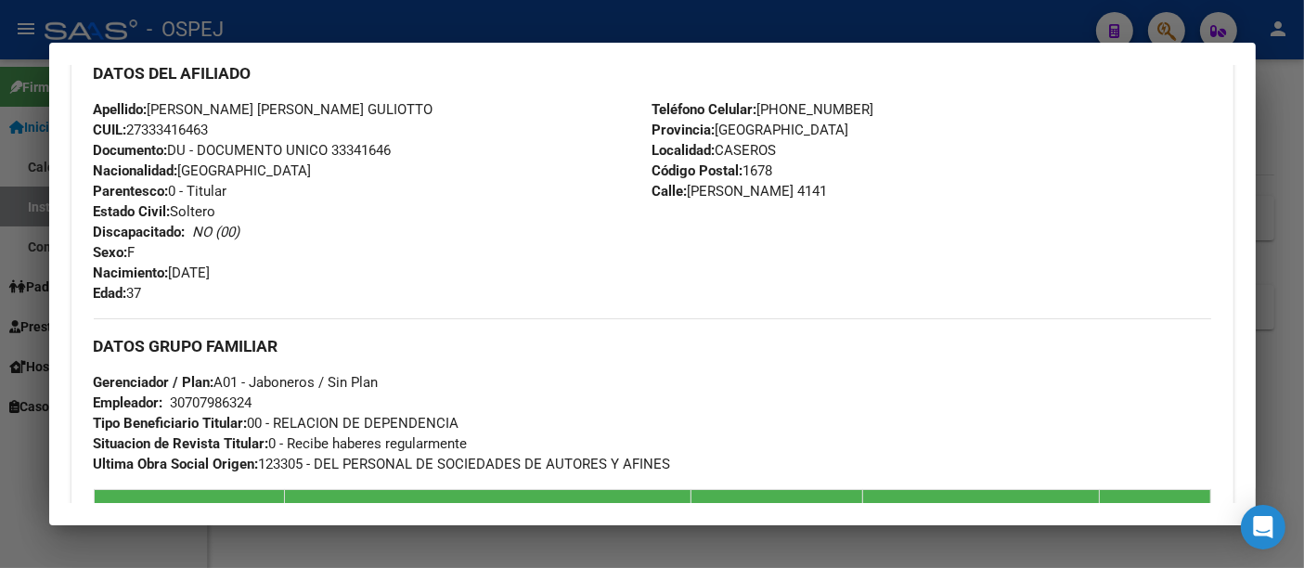
scroll to position [618, 0]
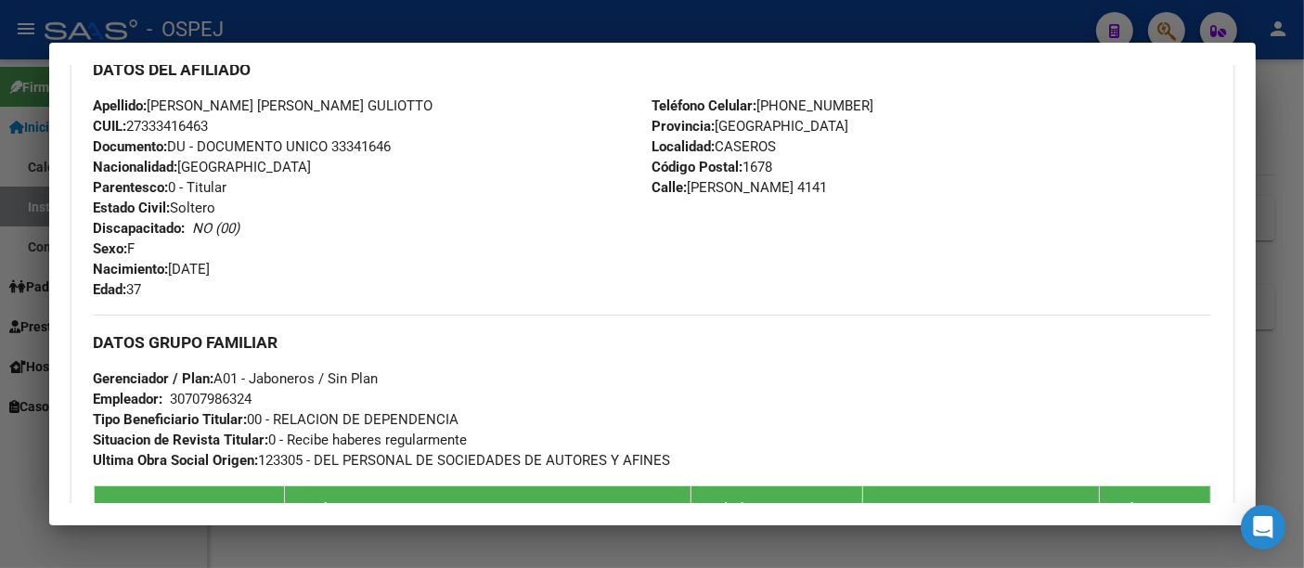
click at [636, 9] on div at bounding box center [652, 284] width 1304 height 568
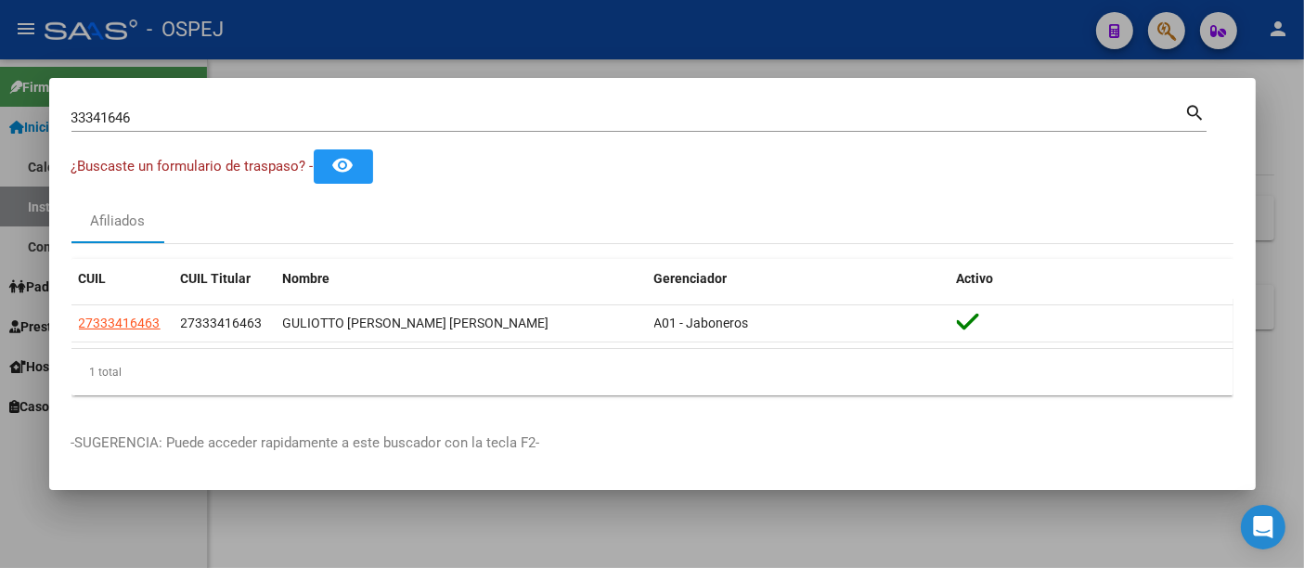
click at [409, 121] on input "33341646" at bounding box center [628, 117] width 1114 height 17
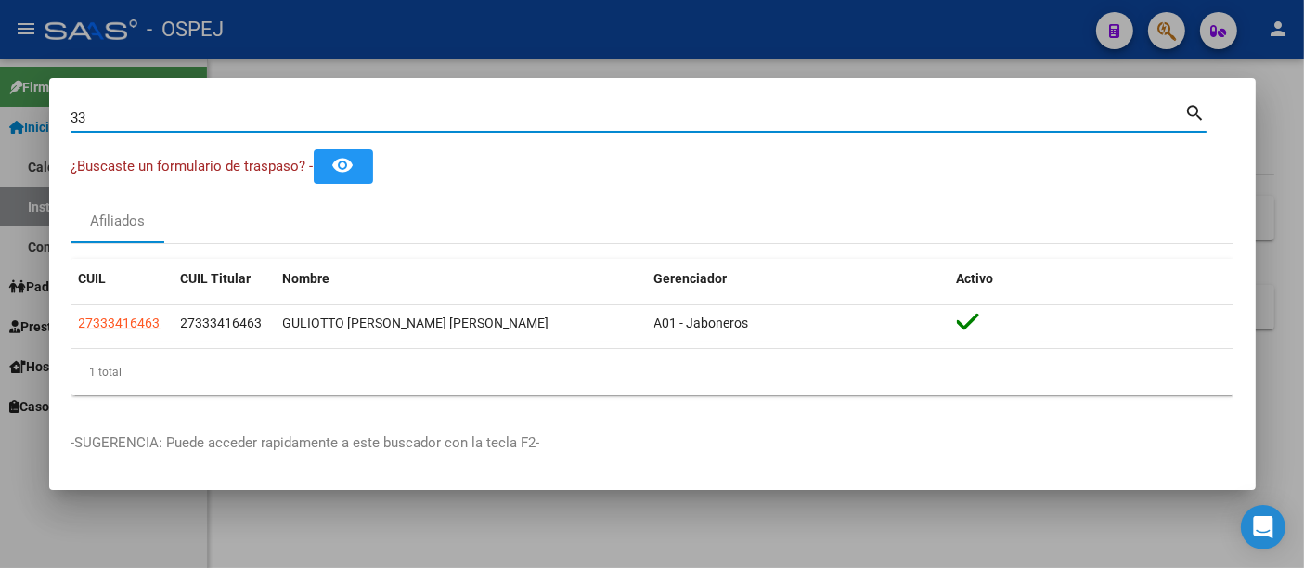
type input "3"
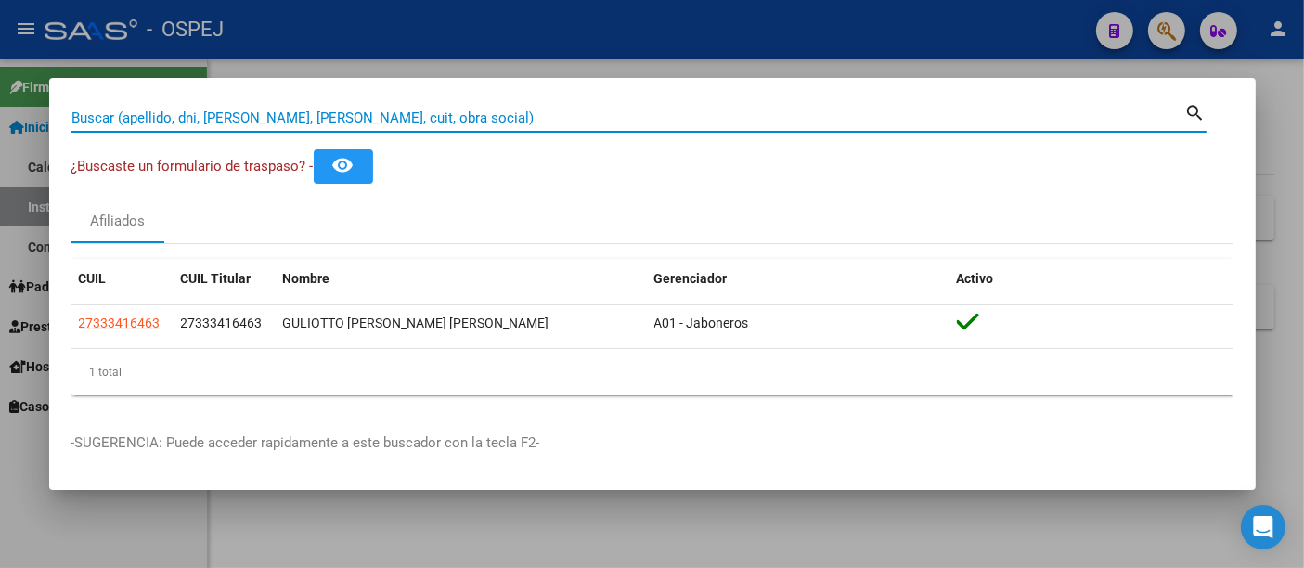
paste input "27263277398"
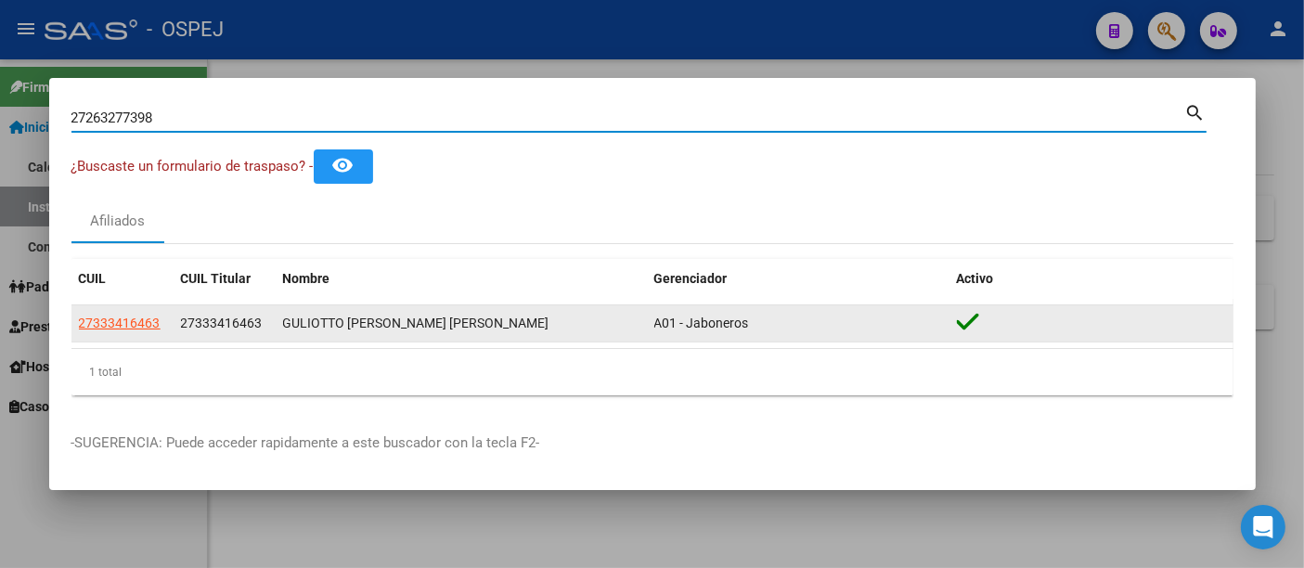
type input "27263277398"
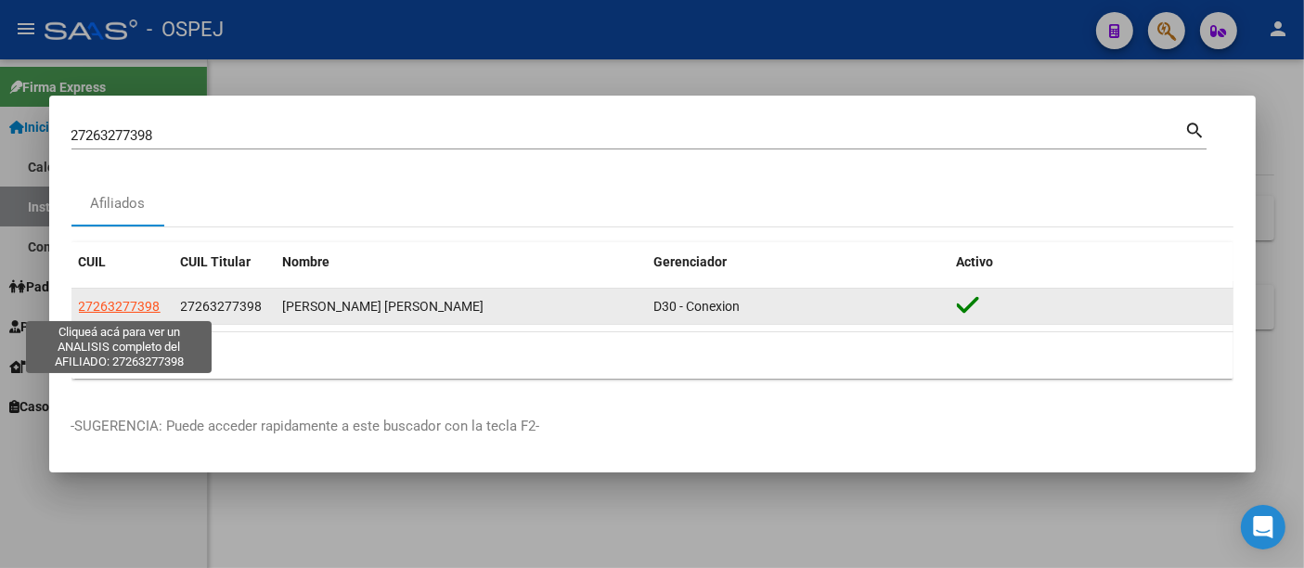
click at [120, 308] on span "27263277398" at bounding box center [120, 306] width 82 height 15
type textarea "27263277398"
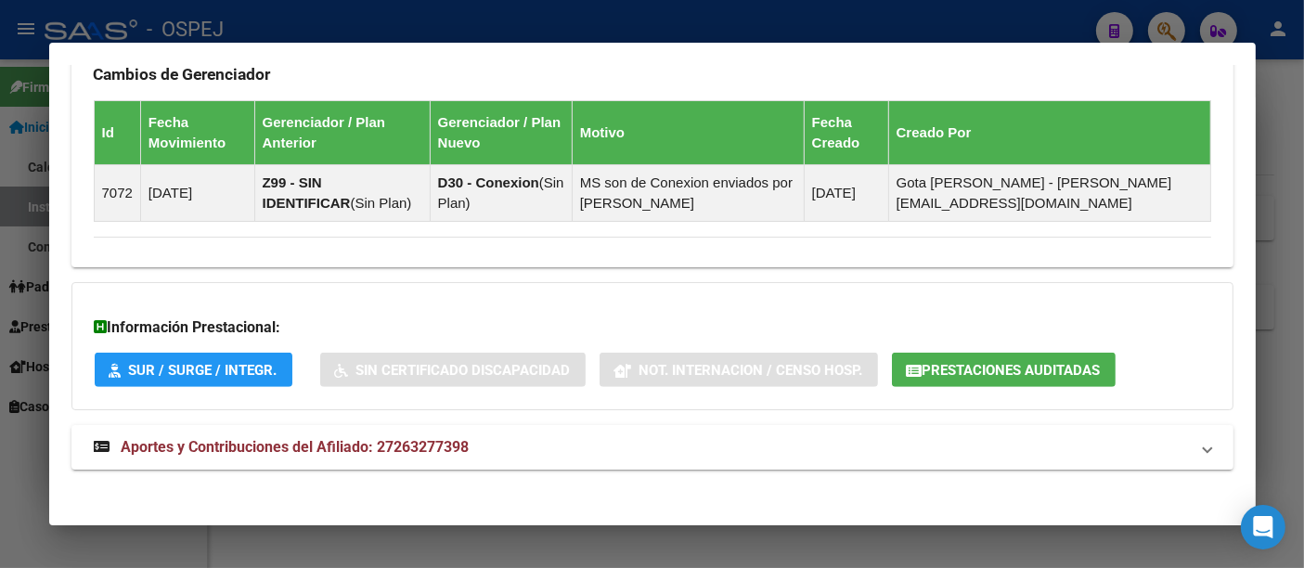
scroll to position [1165, 0]
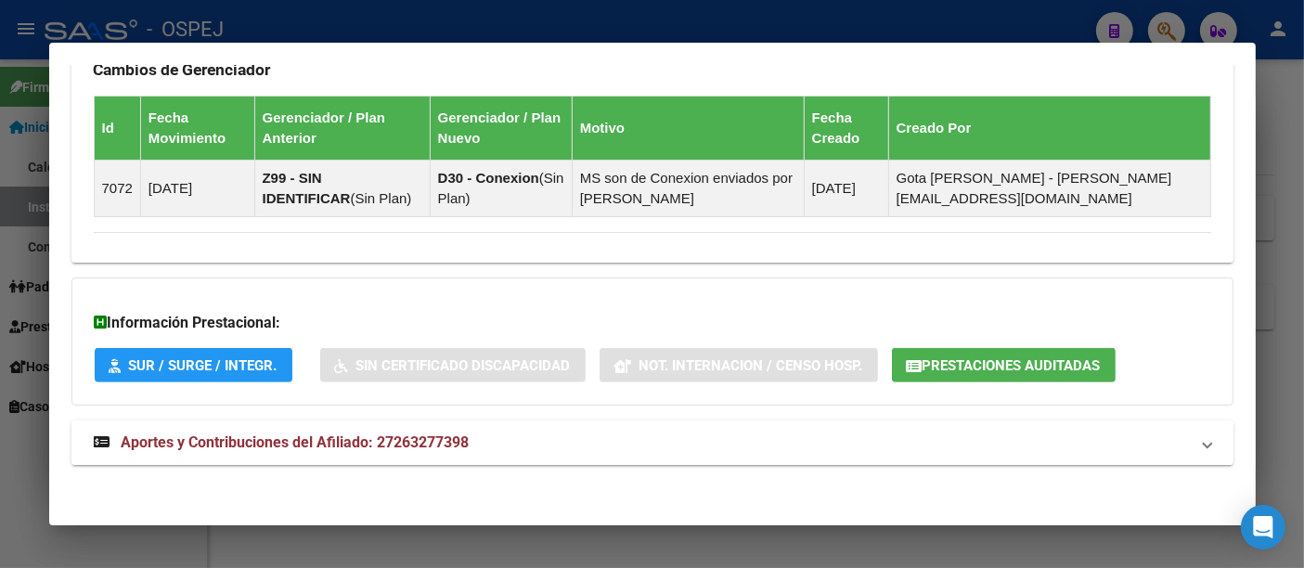
click at [444, 439] on span "Aportes y Contribuciones del Afiliado: 27263277398" at bounding box center [296, 442] width 348 height 18
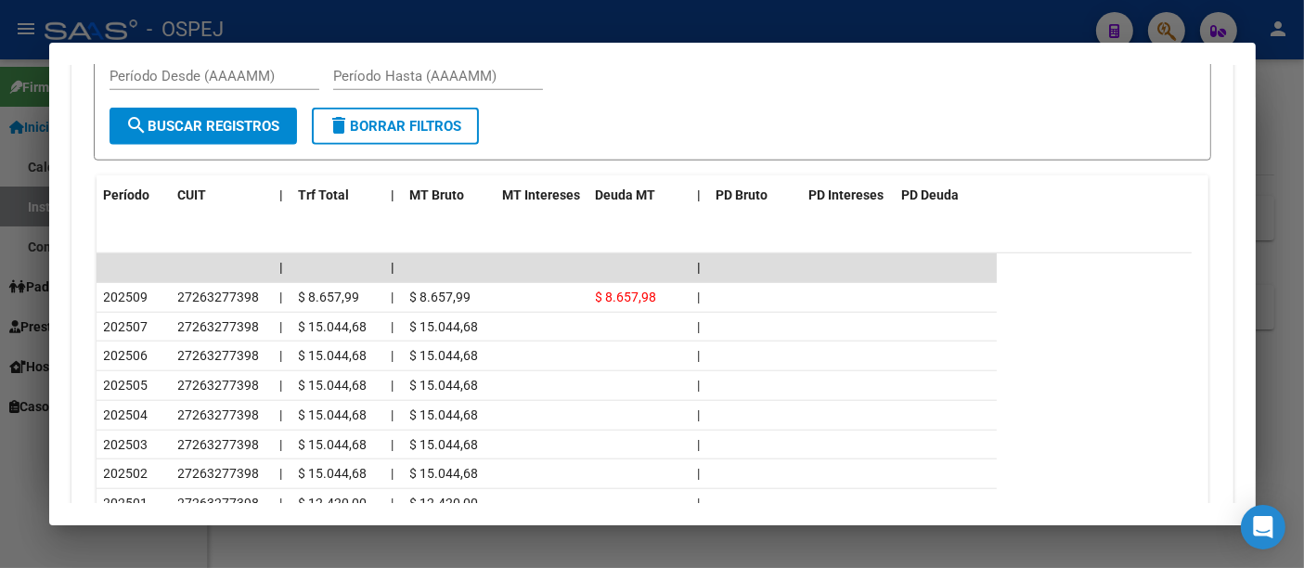
scroll to position [1892, 0]
